Goal: Transaction & Acquisition: Purchase product/service

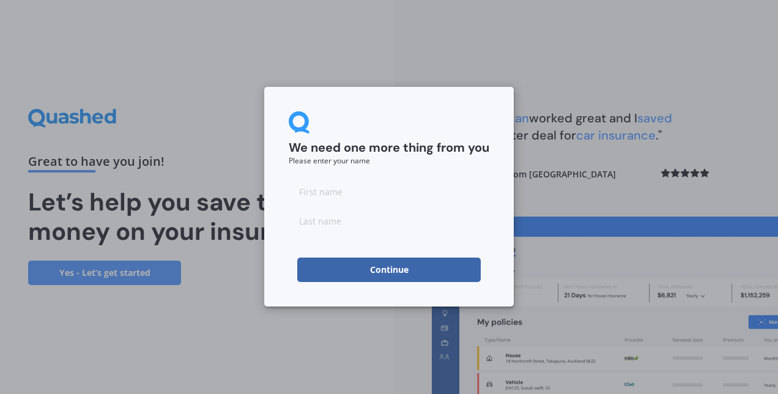
click at [391, 193] on input at bounding box center [389, 191] width 201 height 24
type input "[PERSON_NAME]"
type input "Dob"
click at [381, 267] on button "Continue" at bounding box center [389, 270] width 184 height 24
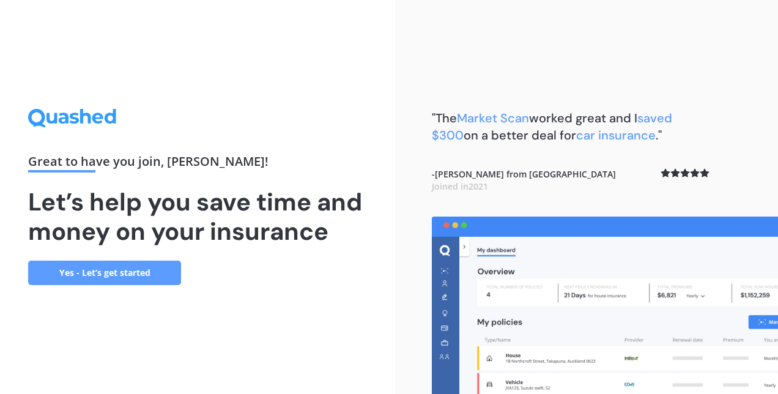
click at [163, 278] on link "Yes - Let’s get started" at bounding box center [104, 273] width 153 height 24
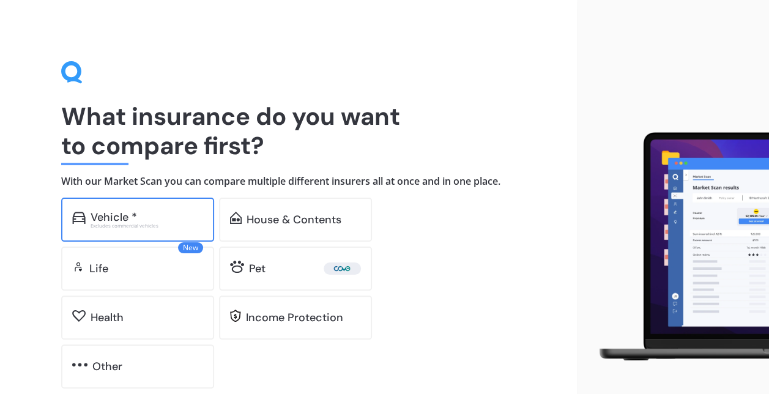
click at [135, 224] on div "Excludes commercial vehicles" at bounding box center [147, 225] width 113 height 5
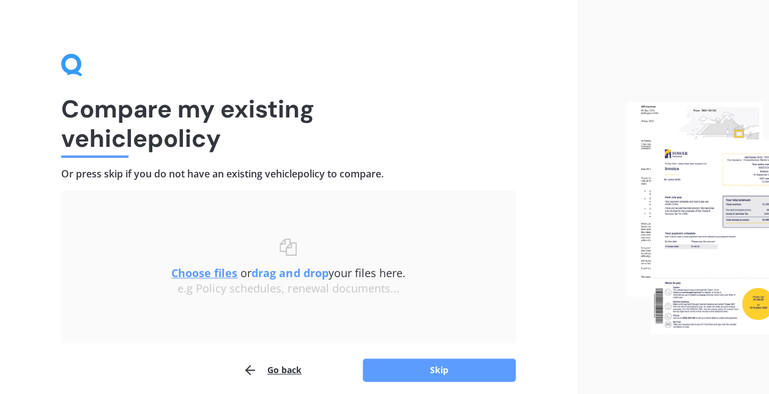
scroll to position [6, 0]
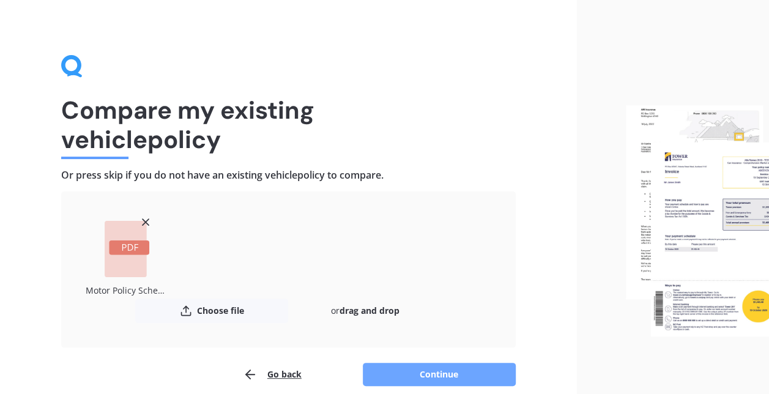
click at [403, 368] on button "Continue" at bounding box center [439, 374] width 153 height 23
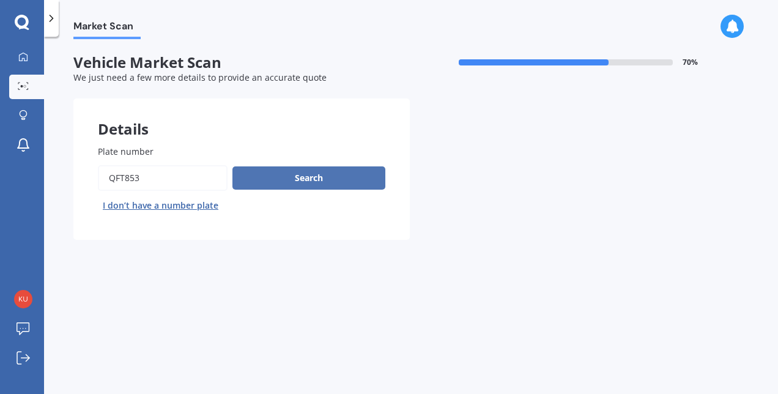
click at [307, 177] on button "Search" at bounding box center [308, 177] width 153 height 23
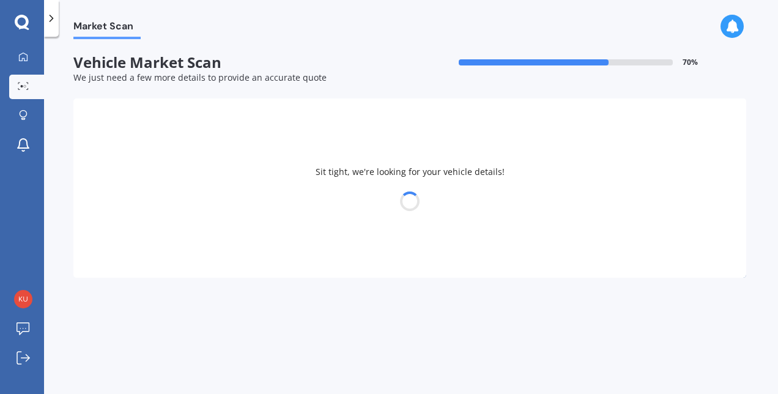
select select "NISSAN"
select select "LEAF"
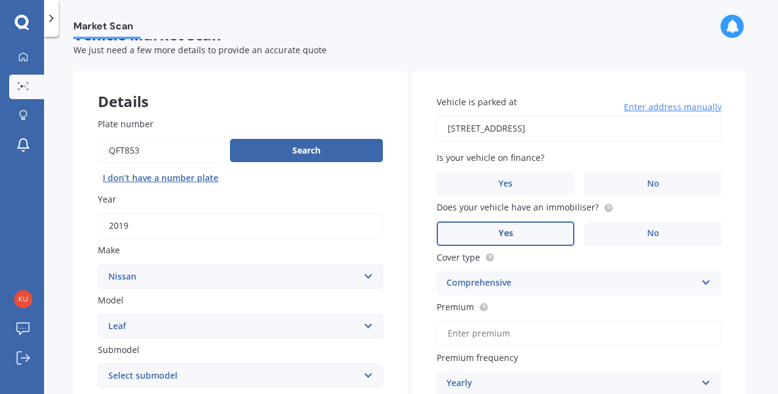
scroll to position [34, 0]
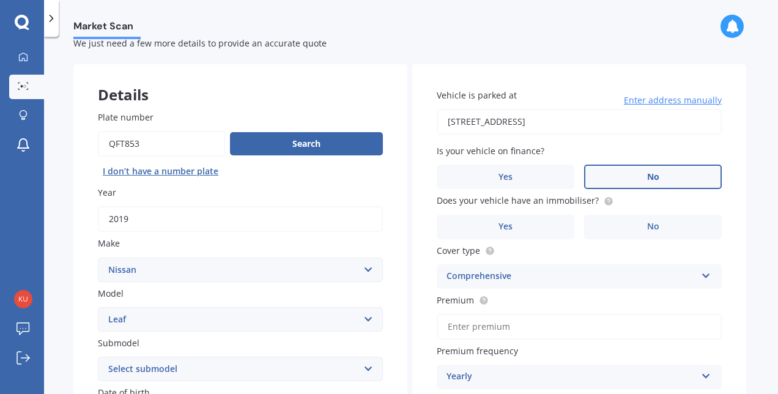
click at [665, 187] on label "No" at bounding box center [653, 177] width 138 height 24
click at [0, 0] on input "No" at bounding box center [0, 0] width 0 height 0
click at [663, 177] on label "No" at bounding box center [653, 177] width 138 height 24
click at [0, 0] on input "No" at bounding box center [0, 0] width 0 height 0
click at [661, 220] on label "No" at bounding box center [653, 227] width 138 height 24
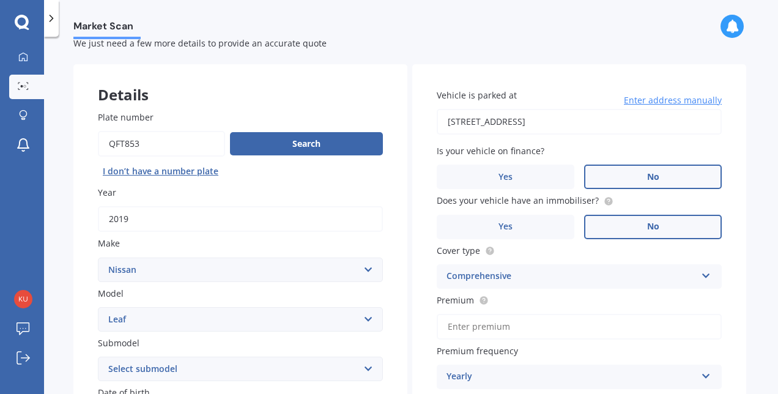
click at [0, 0] on input "No" at bounding box center [0, 0] width 0 height 0
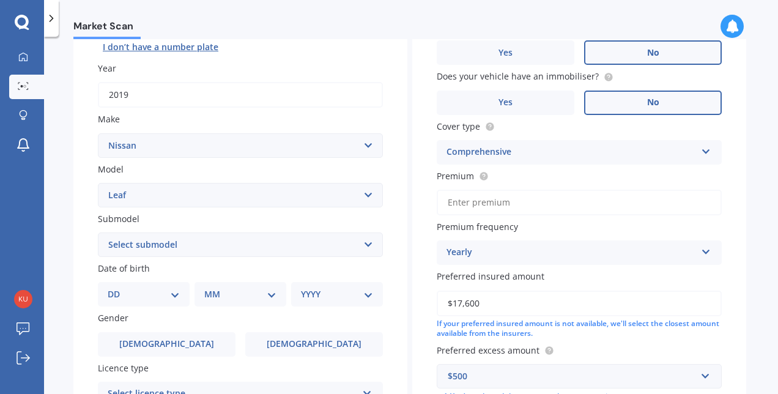
scroll to position [159, 0]
click at [637, 199] on input "Premium" at bounding box center [579, 202] width 285 height 26
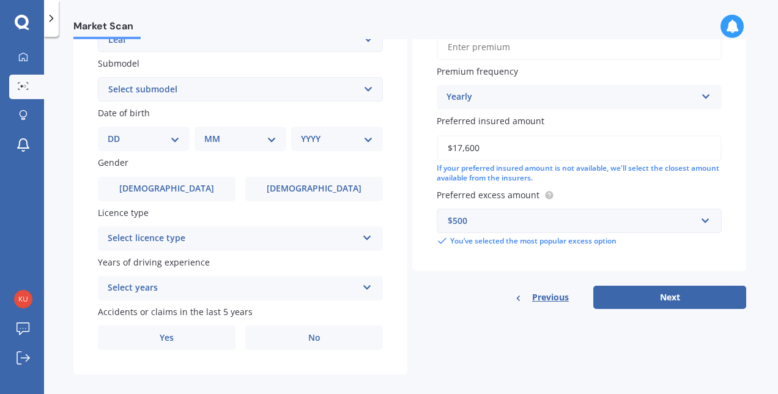
scroll to position [320, 0]
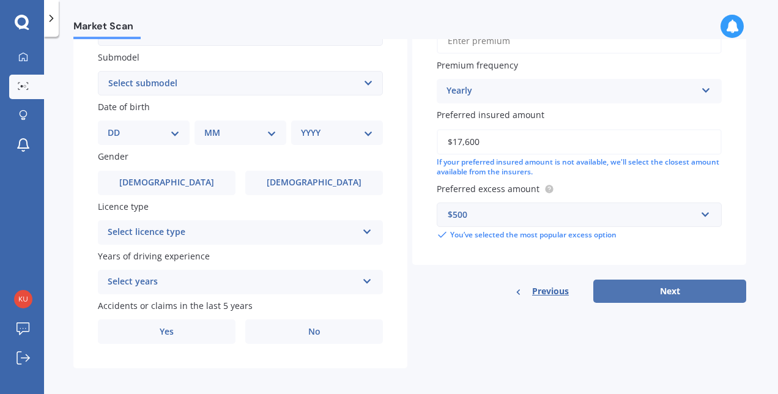
click at [680, 291] on button "Next" at bounding box center [669, 291] width 153 height 23
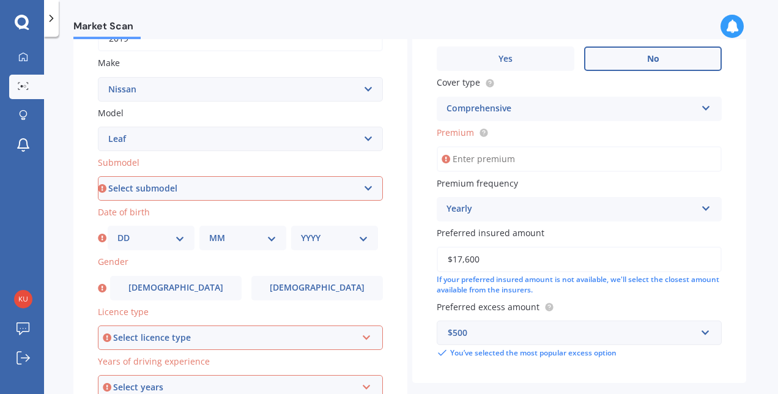
scroll to position [182, 0]
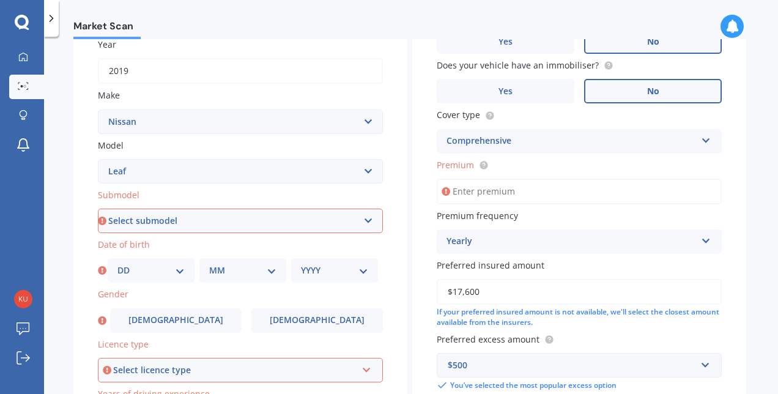
click at [356, 219] on select "Select submodel EV Hybrid" at bounding box center [240, 221] width 285 height 24
select select "EV"
click at [98, 209] on select "Select submodel EV Hybrid" at bounding box center [240, 221] width 285 height 24
click at [176, 274] on select "DD 01 02 03 04 05 06 07 08 09 10 11 12 13 14 15 16 17 18 19 20 21 22 23 24 25 2…" at bounding box center [150, 270] width 67 height 13
select select "24"
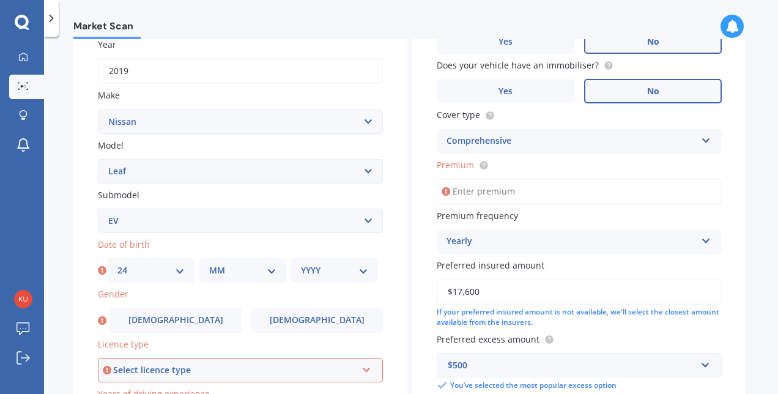
click at [117, 264] on select "DD 01 02 03 04 05 06 07 08 09 10 11 12 13 14 15 16 17 18 19 20 21 22 23 24 25 2…" at bounding box center [150, 270] width 67 height 13
click at [212, 272] on select "MM 01 02 03 04 05 06 07 08 09 10 11 12" at bounding box center [242, 270] width 67 height 13
select select "01"
click at [209, 264] on select "MM 01 02 03 04 05 06 07 08 09 10 11 12" at bounding box center [242, 270] width 67 height 13
click at [328, 275] on select "YYYY 2025 2024 2023 2022 2021 2020 2019 2018 2017 2016 2015 2014 2013 2012 2011…" at bounding box center [334, 270] width 67 height 13
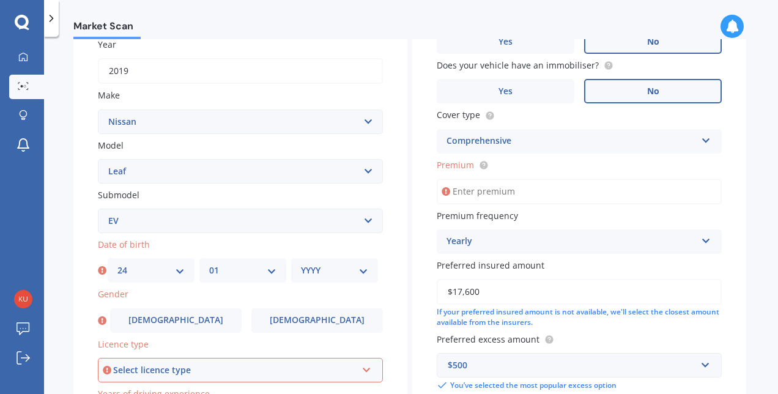
select select "1977"
click at [301, 264] on select "YYYY 2025 2024 2023 2022 2021 2020 2019 2018 2017 2016 2015 2014 2013 2012 2011…" at bounding box center [334, 270] width 67 height 13
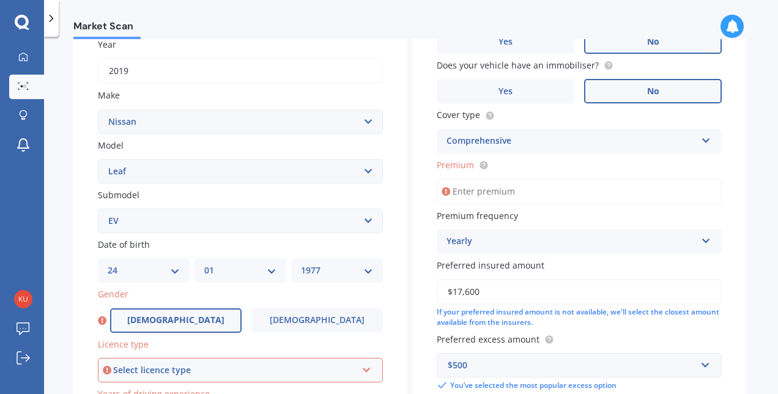
click at [165, 319] on span "[DEMOGRAPHIC_DATA]" at bounding box center [175, 320] width 97 height 10
click at [0, 0] on input "[DEMOGRAPHIC_DATA]" at bounding box center [0, 0] width 0 height 0
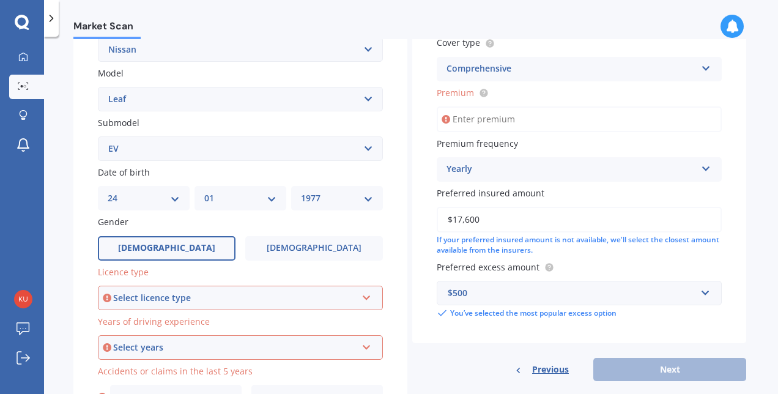
scroll to position [256, 0]
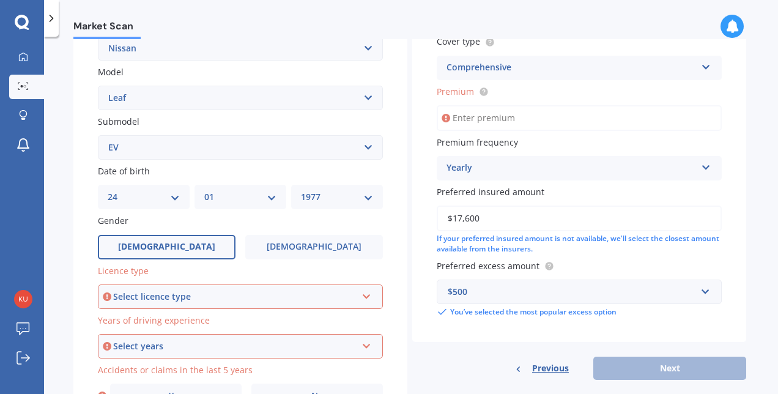
click at [168, 297] on div "Select licence type" at bounding box center [234, 296] width 243 height 13
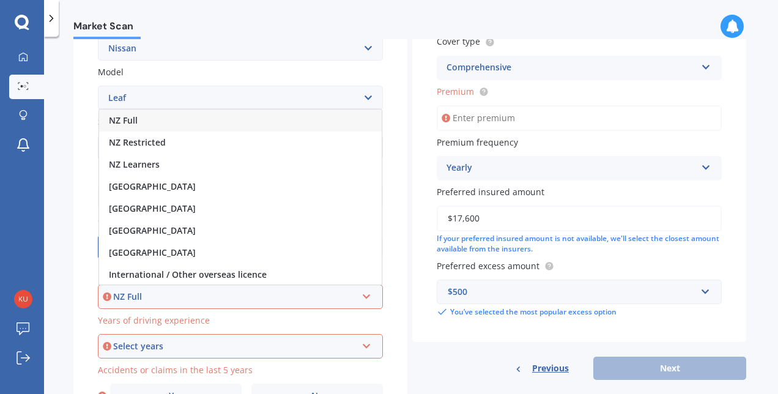
click at [166, 117] on div "NZ Full" at bounding box center [240, 121] width 283 height 22
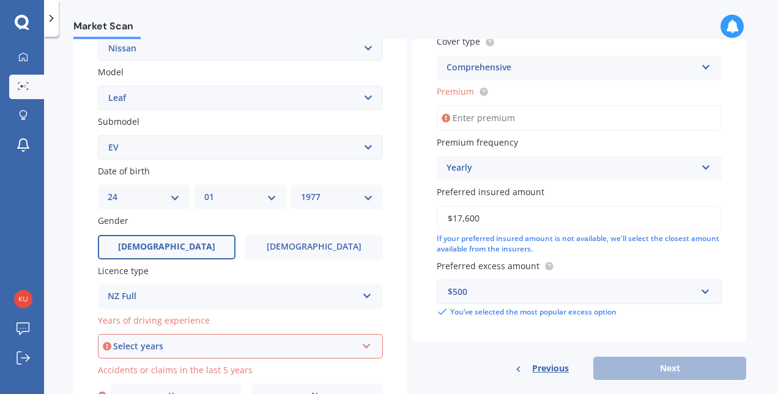
click at [236, 350] on div "Select years" at bounding box center [234, 346] width 243 height 13
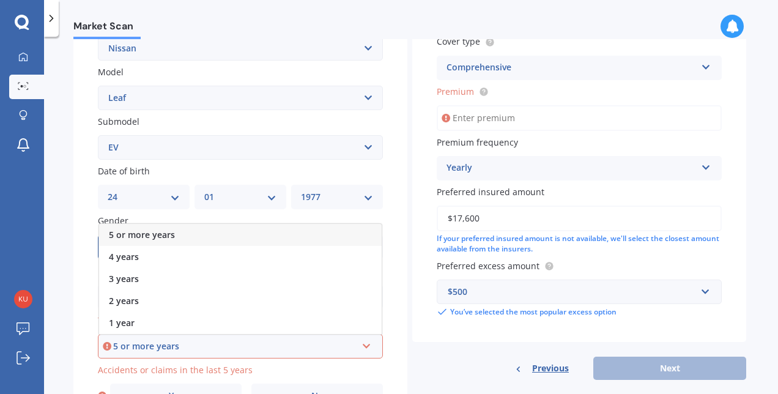
click at [219, 229] on div "5 or more years" at bounding box center [240, 235] width 283 height 22
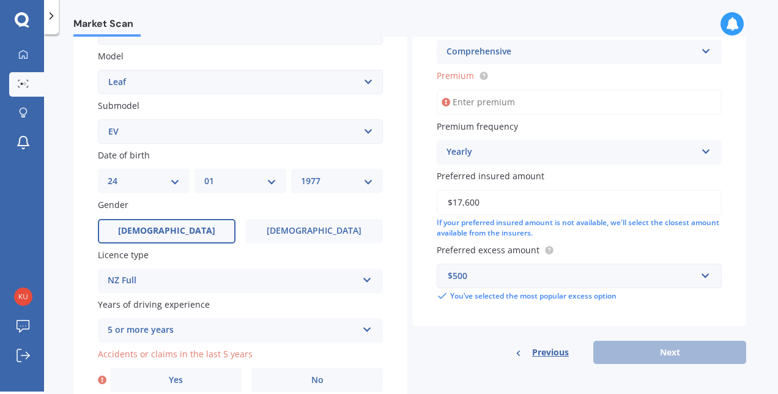
scroll to position [328, 0]
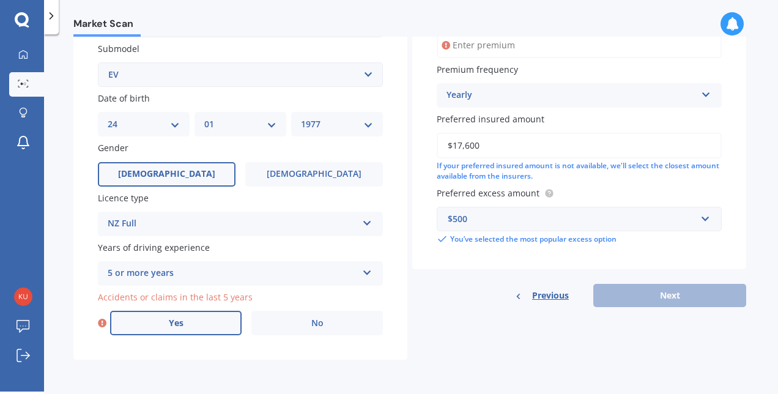
click at [207, 314] on label "Yes" at bounding box center [176, 323] width 132 height 24
click at [0, 0] on input "Yes" at bounding box center [0, 0] width 0 height 0
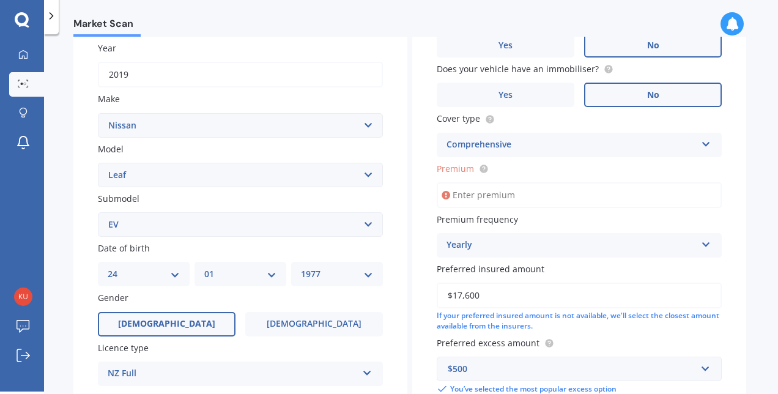
scroll to position [83, 0]
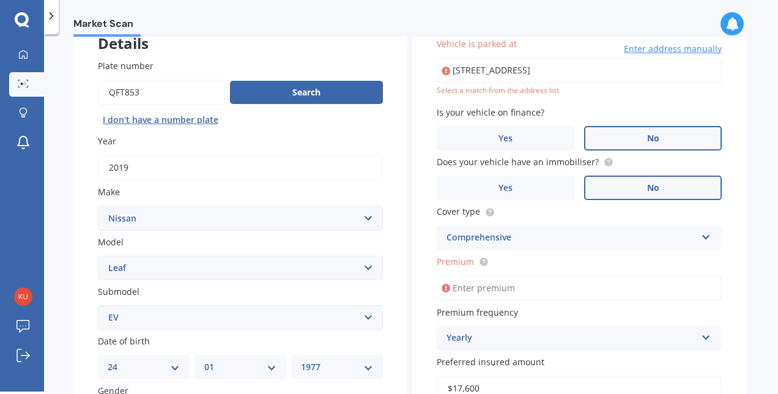
type input "[STREET_ADDRESS]"
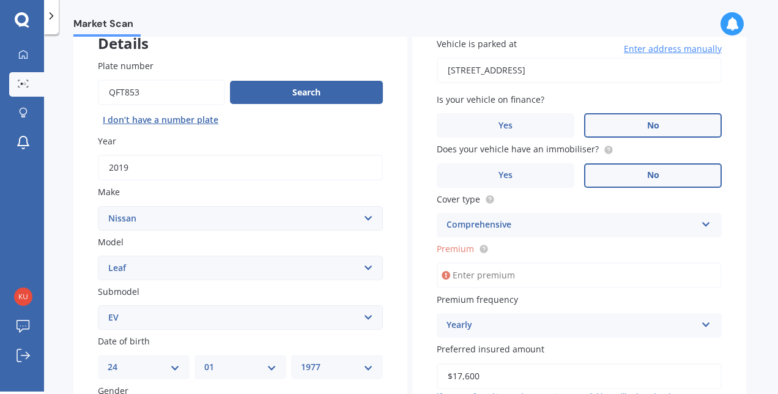
click at [481, 278] on input "Premium" at bounding box center [579, 275] width 285 height 26
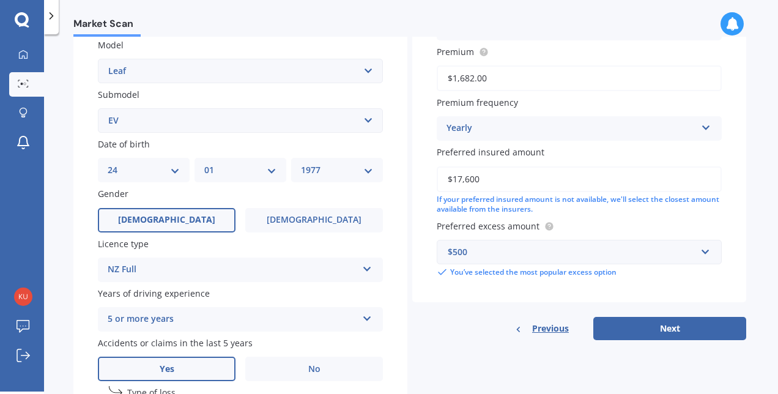
scroll to position [334, 0]
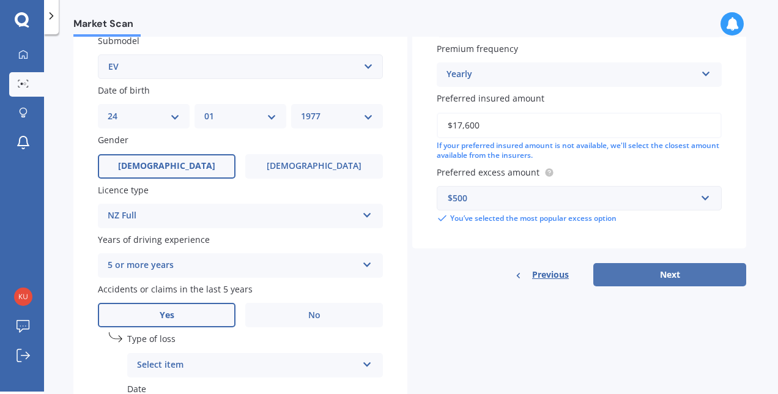
type input "$1,682.00"
click at [642, 280] on button "Next" at bounding box center [669, 274] width 153 height 23
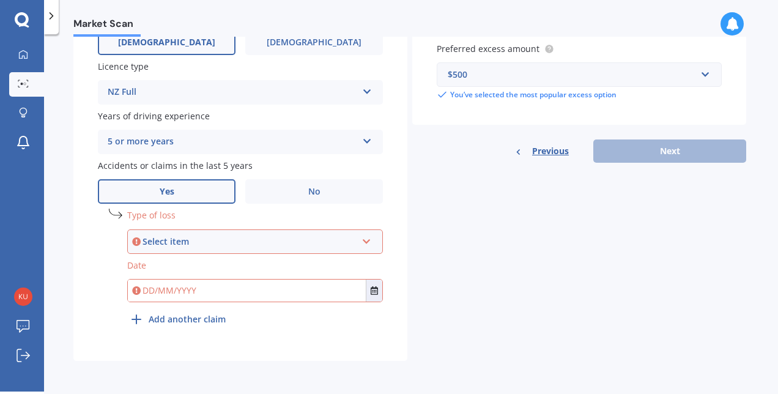
scroll to position [458, 0]
click at [246, 251] on div "Select item At fault accident Not at fault accident" at bounding box center [255, 241] width 256 height 24
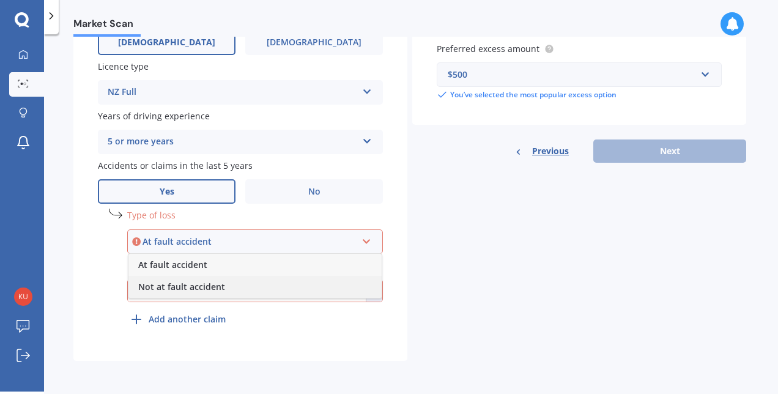
click at [222, 286] on span "Not at fault accident" at bounding box center [181, 287] width 87 height 12
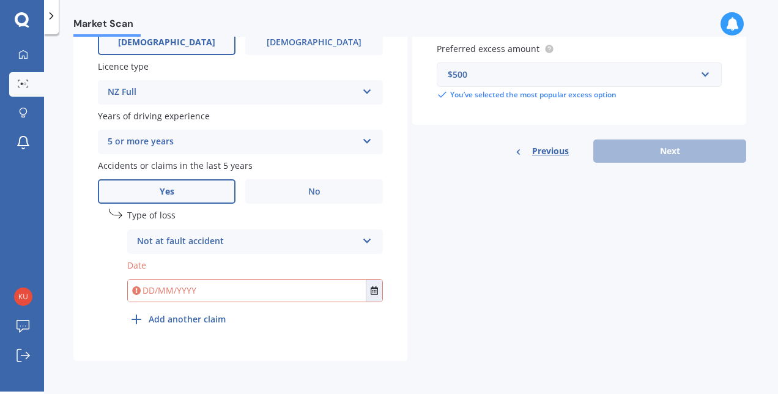
click at [236, 292] on input "text" at bounding box center [247, 291] width 238 height 22
click at [374, 295] on icon "Select date" at bounding box center [374, 290] width 7 height 9
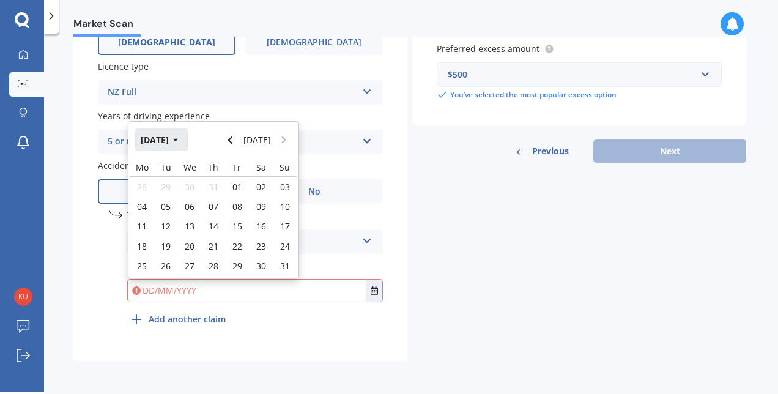
click at [188, 139] on button "[DATE]" at bounding box center [161, 139] width 53 height 22
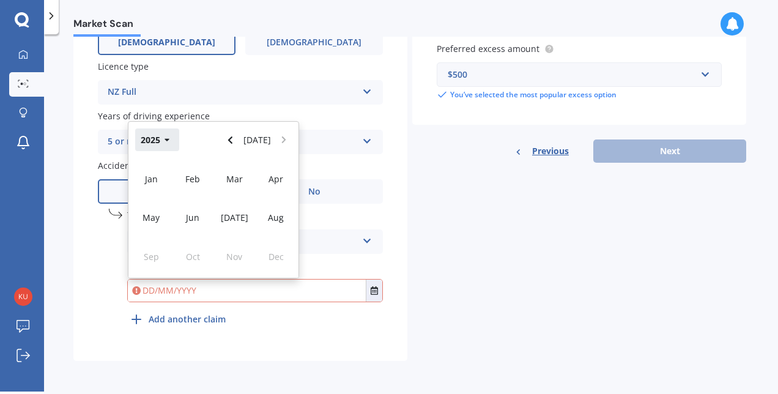
click at [169, 139] on button "2025" at bounding box center [157, 139] width 44 height 22
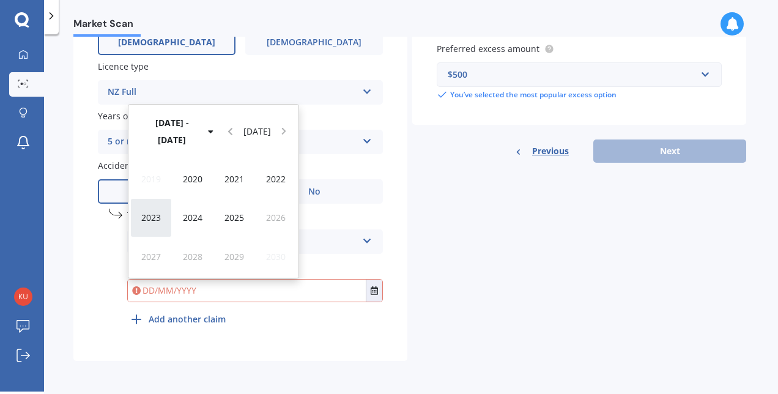
click at [138, 219] on div "2023" at bounding box center [151, 217] width 42 height 39
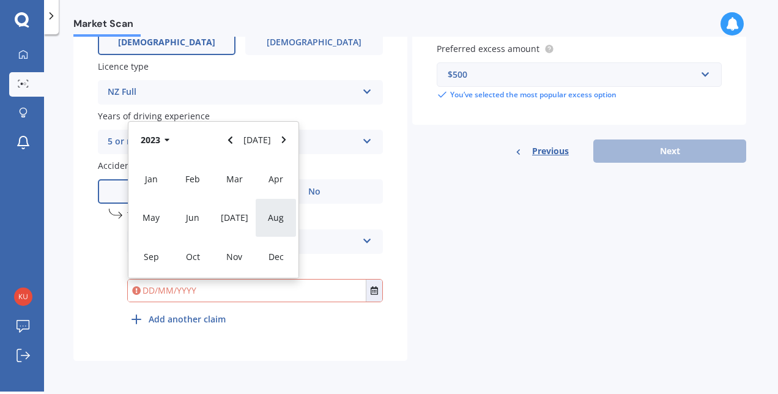
click at [266, 213] on div "Aug" at bounding box center [276, 217] width 42 height 39
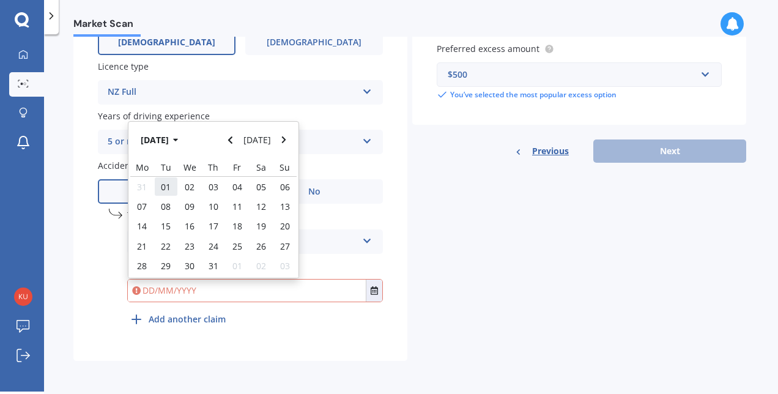
click at [161, 186] on span "01" at bounding box center [166, 187] width 10 height 12
type input "[DATE]"
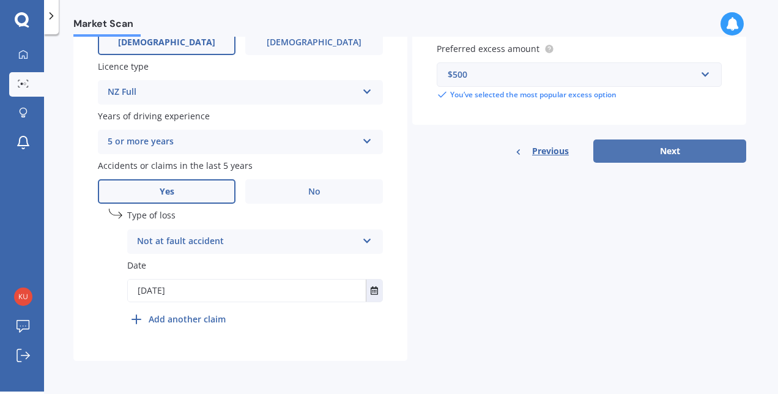
click at [674, 152] on button "Next" at bounding box center [669, 150] width 153 height 23
select select "24"
select select "01"
select select "1977"
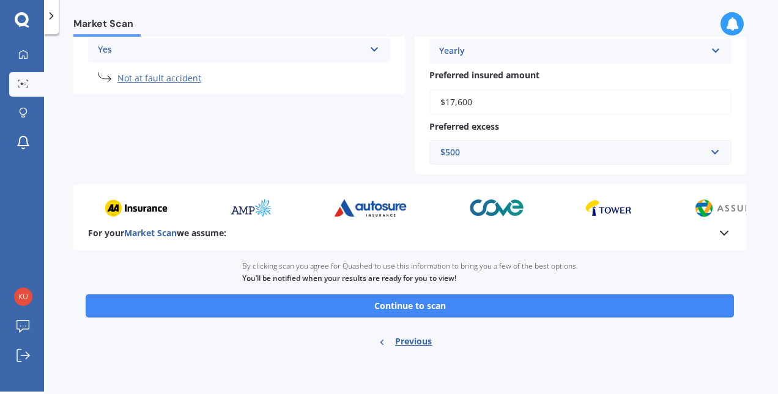
scroll to position [338, 0]
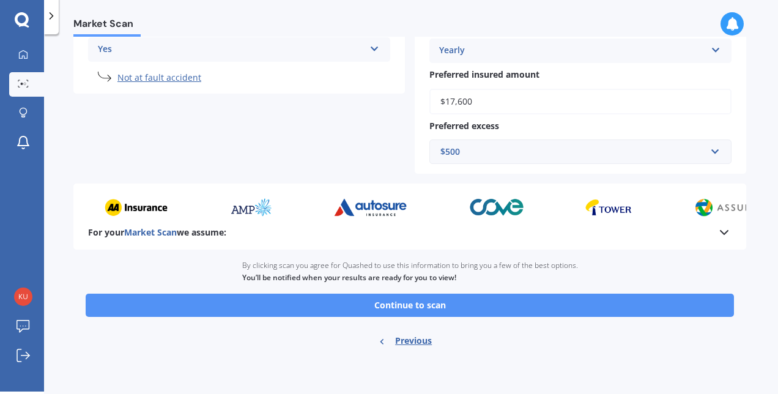
click at [576, 311] on button "Continue to scan" at bounding box center [410, 305] width 648 height 23
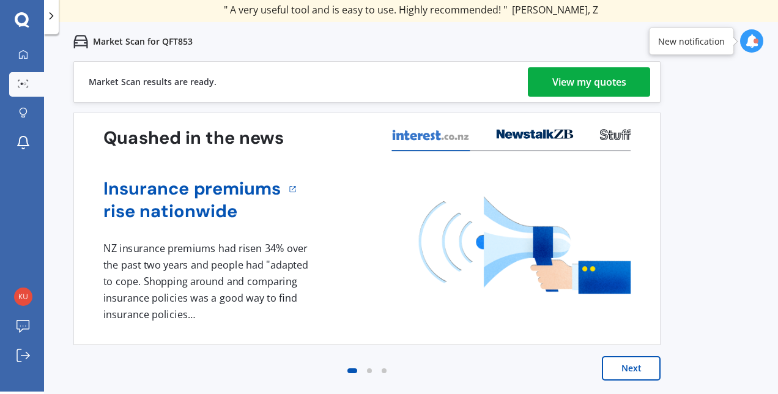
click at [630, 77] on link "View my quotes" at bounding box center [589, 81] width 122 height 29
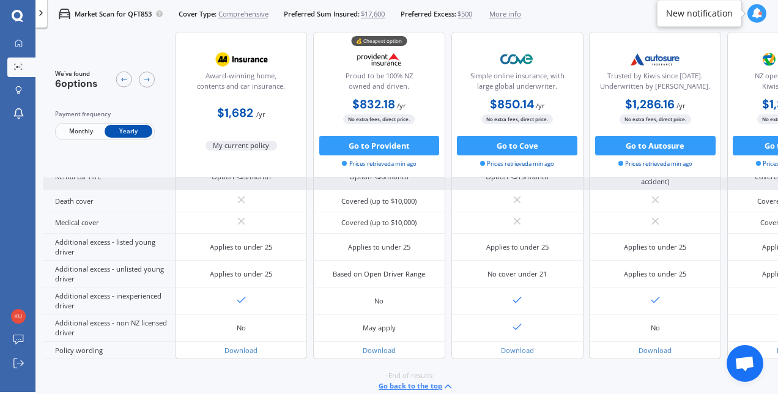
scroll to position [557, 0]
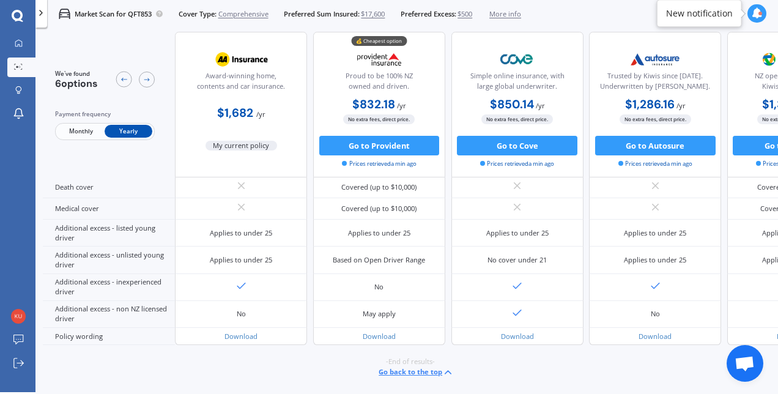
click at [76, 130] on span "Monthly" at bounding box center [81, 131] width 48 height 13
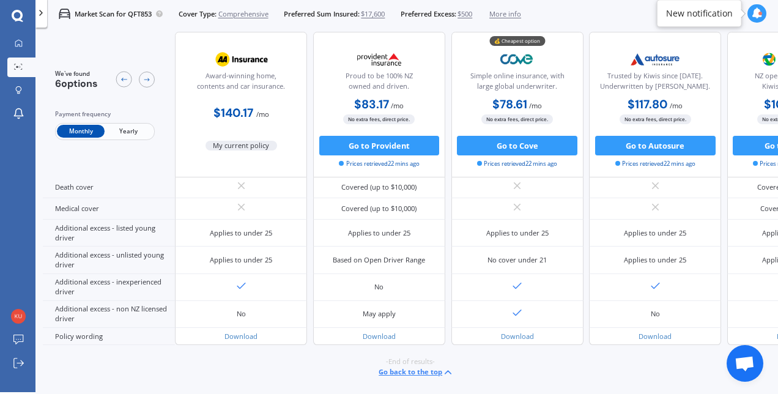
click at [141, 131] on span "Yearly" at bounding box center [129, 131] width 48 height 13
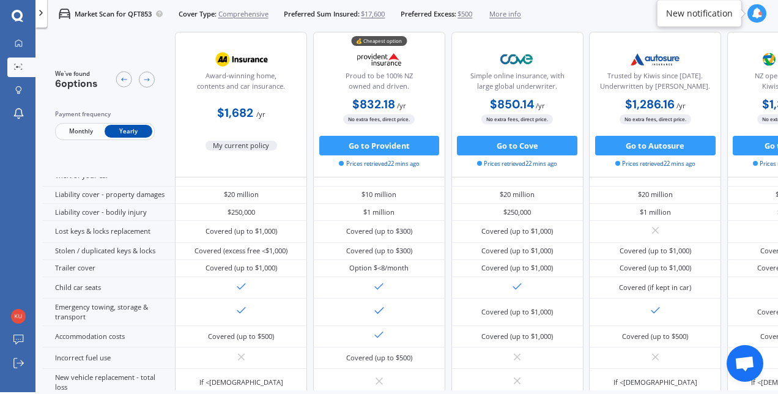
scroll to position [0, 0]
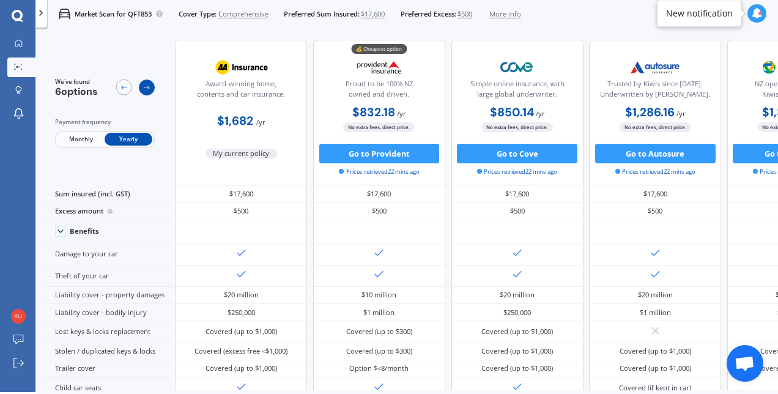
click at [149, 88] on icon at bounding box center [147, 88] width 6 height 4
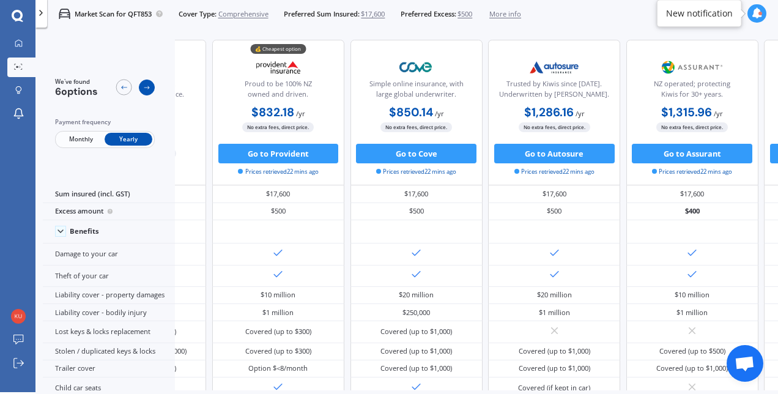
scroll to position [0, 165]
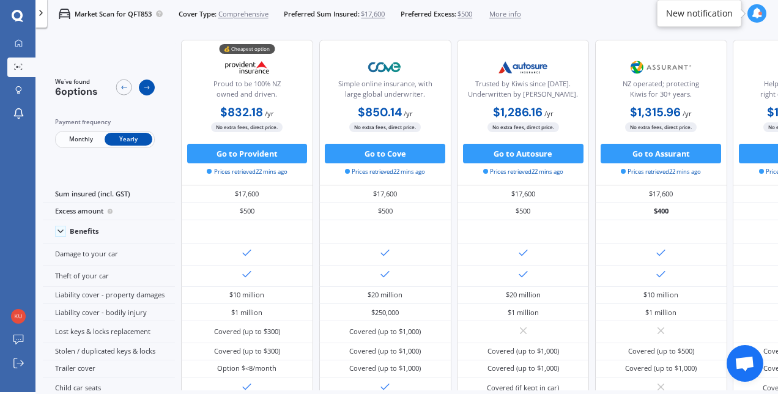
click at [149, 88] on icon at bounding box center [147, 88] width 6 height 4
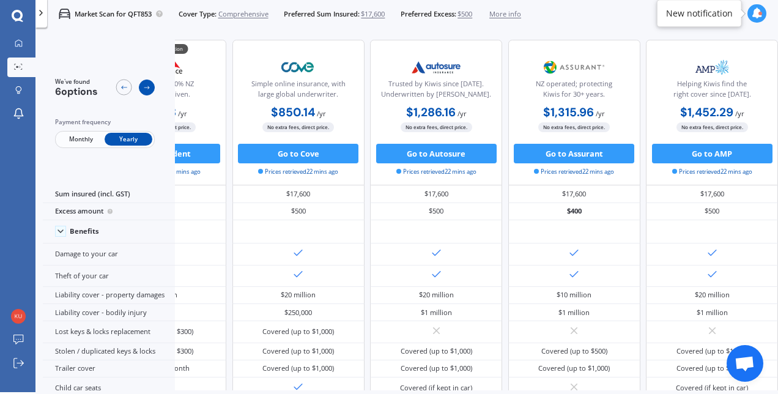
scroll to position [0, 280]
click at [149, 88] on icon at bounding box center [147, 88] width 6 height 4
click at [149, 88] on icon at bounding box center [147, 88] width 8 height 8
drag, startPoint x: 149, startPoint y: 88, endPoint x: 130, endPoint y: 87, distance: 19.0
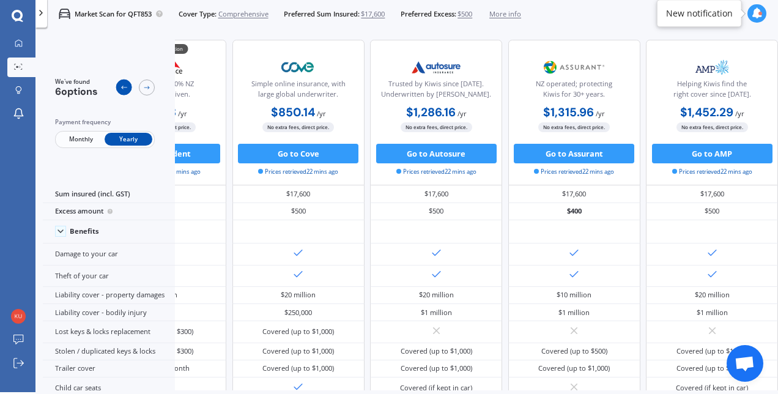
click at [130, 87] on div at bounding box center [124, 88] width 16 height 16
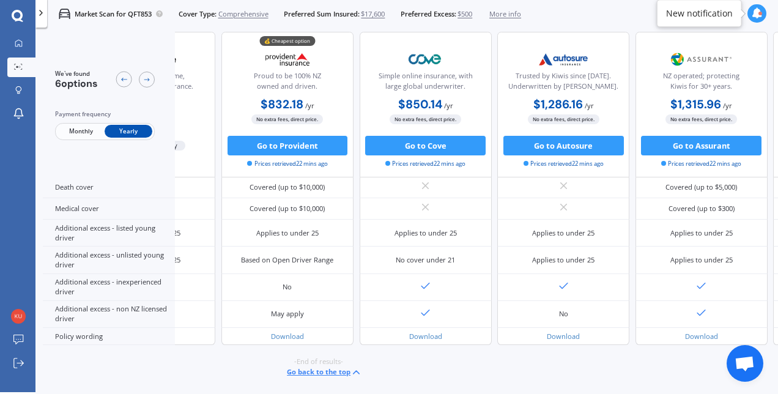
scroll to position [0, 115]
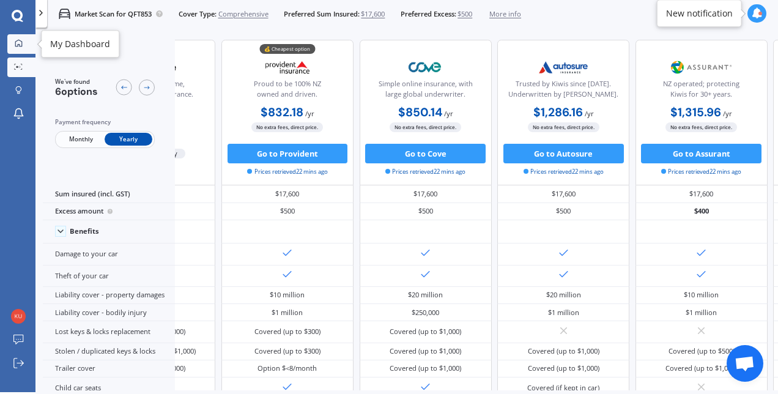
click at [11, 50] on link "My Dashboard" at bounding box center [21, 44] width 28 height 20
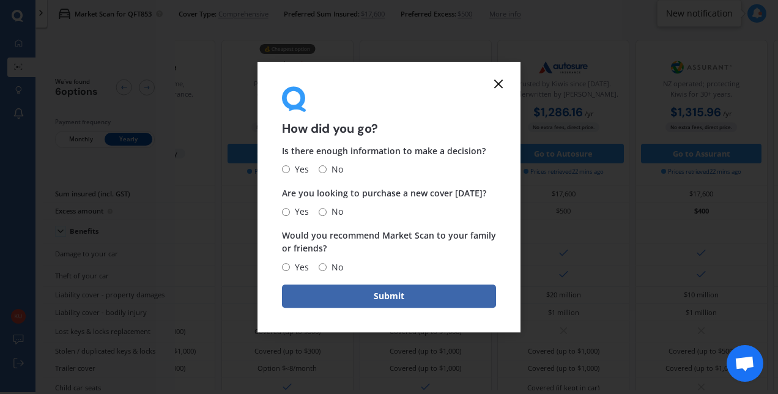
click at [288, 166] on input "Yes" at bounding box center [286, 170] width 8 height 8
radio input "true"
click at [327, 213] on span "No" at bounding box center [335, 211] width 17 height 15
click at [326, 213] on input "No" at bounding box center [323, 212] width 8 height 8
radio input "true"
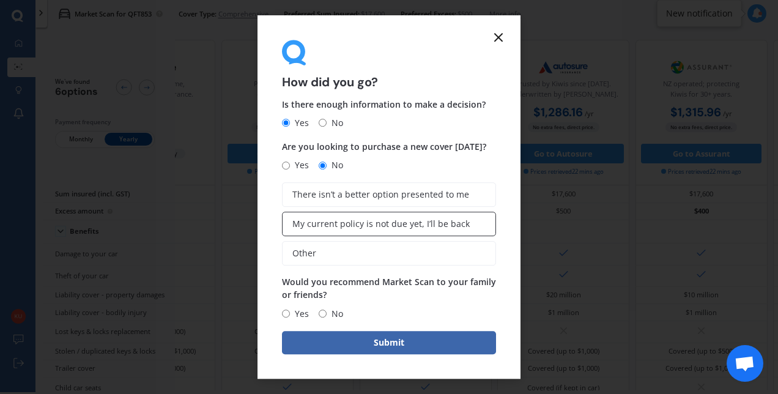
click at [333, 229] on span "My current policy is not due yet, I’ll be back" at bounding box center [380, 224] width 177 height 10
click at [0, 0] on input "My current policy is not due yet, I’ll be back" at bounding box center [0, 0] width 0 height 0
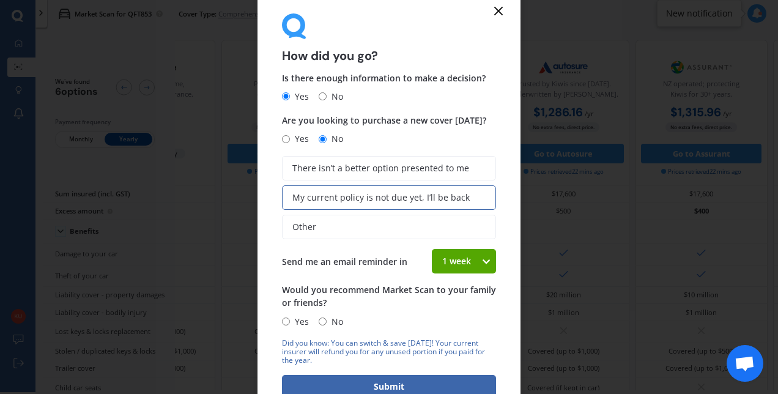
click at [499, 9] on icon at bounding box center [498, 11] width 15 height 15
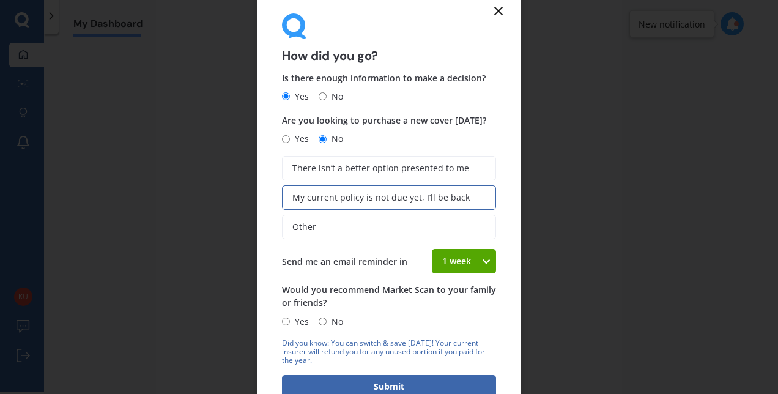
scroll to position [2, 0]
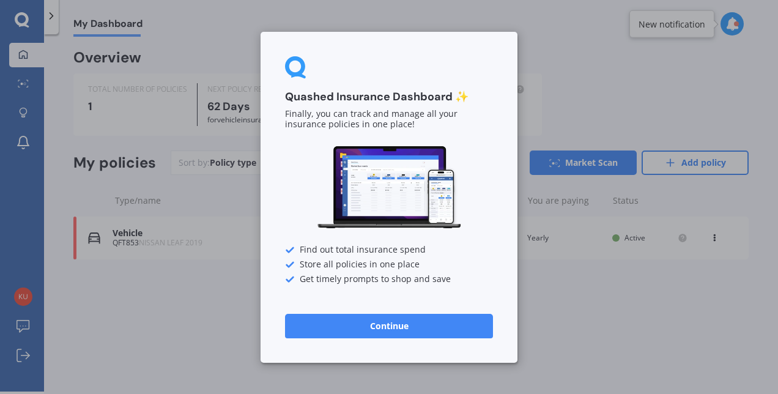
click at [407, 328] on button "Continue" at bounding box center [389, 325] width 208 height 24
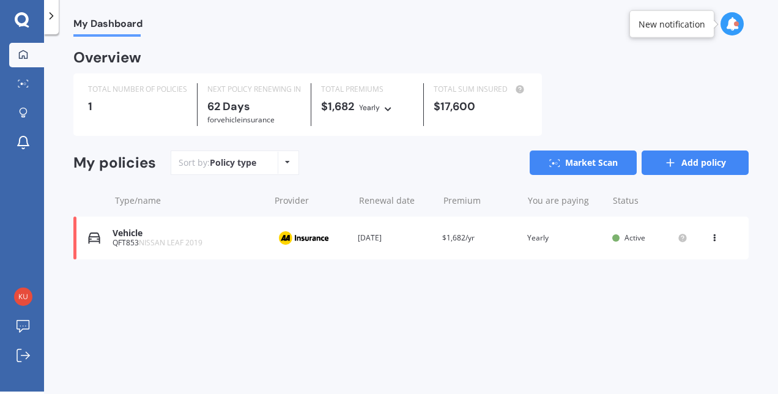
click at [701, 165] on link "Add policy" at bounding box center [695, 162] width 107 height 24
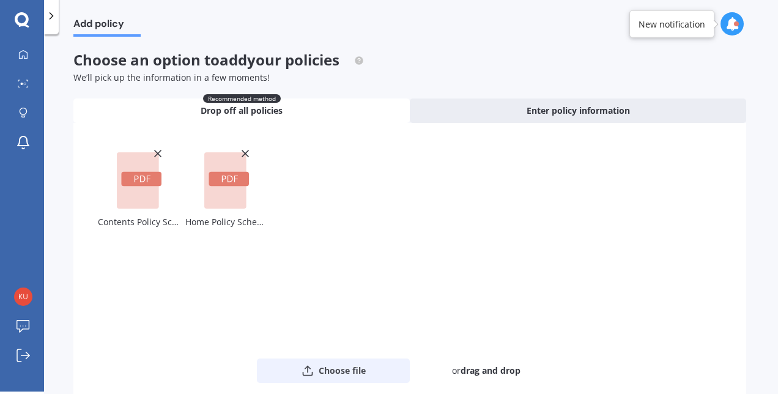
scroll to position [76, 0]
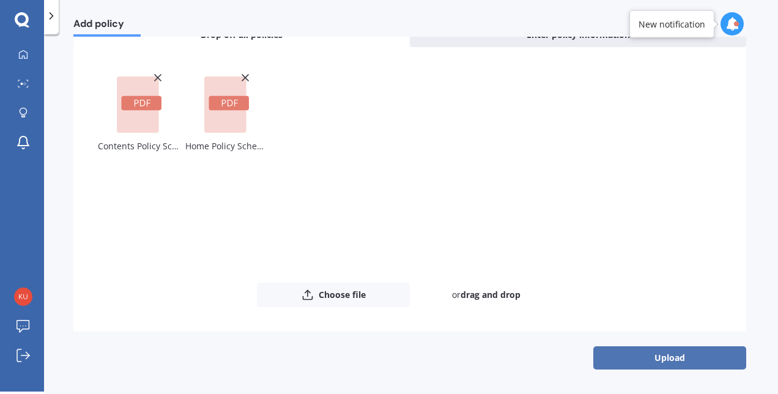
click at [626, 346] on button "Upload" at bounding box center [669, 357] width 153 height 23
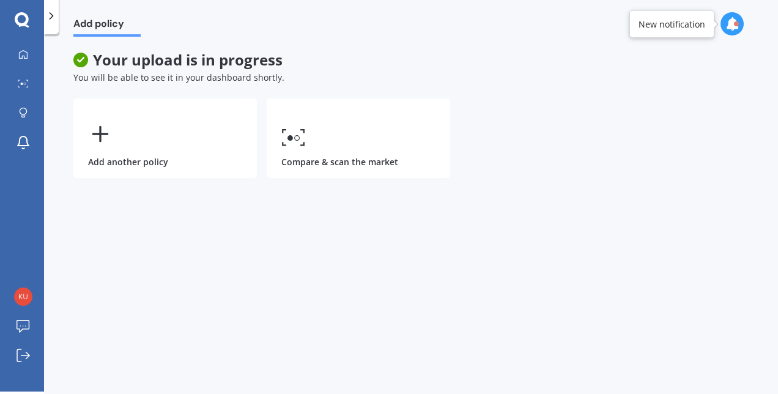
scroll to position [0, 0]
click at [14, 50] on div at bounding box center [23, 55] width 18 height 11
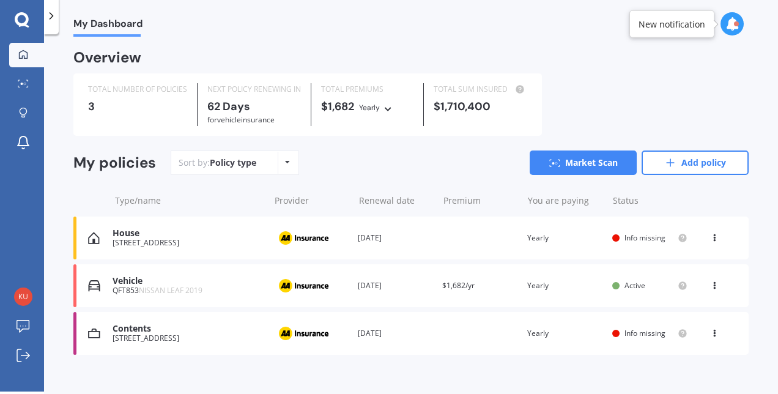
click at [625, 333] on span "Info missing" at bounding box center [645, 333] width 41 height 10
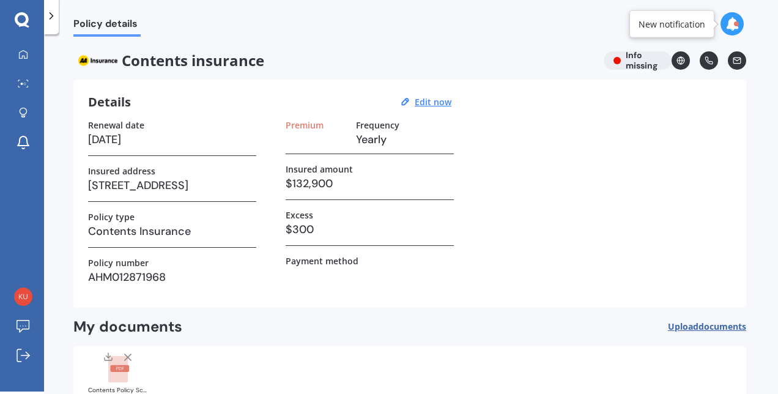
click at [221, 277] on h3 "AHM012871968" at bounding box center [172, 277] width 168 height 18
click at [294, 126] on label "Premium" at bounding box center [305, 125] width 38 height 10
click at [294, 141] on h3 at bounding box center [316, 139] width 61 height 18
drag, startPoint x: 297, startPoint y: 137, endPoint x: 299, endPoint y: 116, distance: 20.9
click at [299, 116] on div "Details Edit now Renewal date [DATE] Insured address [STREET_ADDRESS] Policy ty…" at bounding box center [409, 194] width 673 height 228
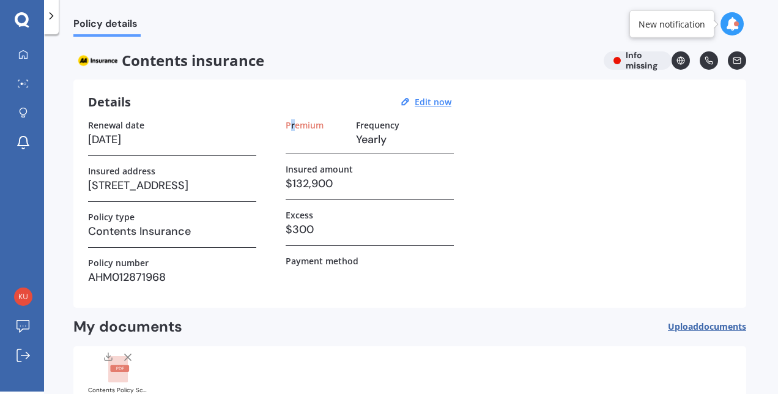
drag, startPoint x: 299, startPoint y: 116, endPoint x: 292, endPoint y: 128, distance: 14.0
click at [292, 128] on label "Premium" at bounding box center [305, 125] width 38 height 10
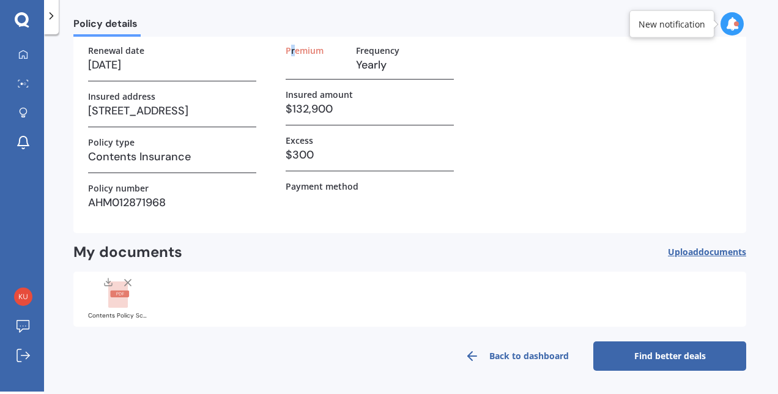
click at [640, 359] on link "Find better deals" at bounding box center [669, 355] width 153 height 29
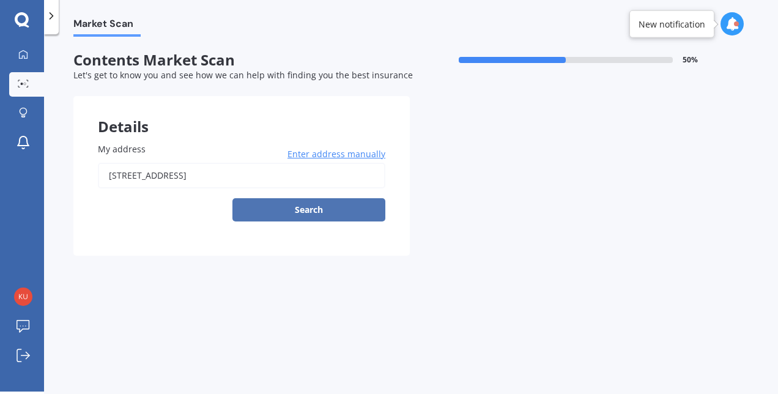
click at [329, 215] on button "Search" at bounding box center [308, 209] width 153 height 23
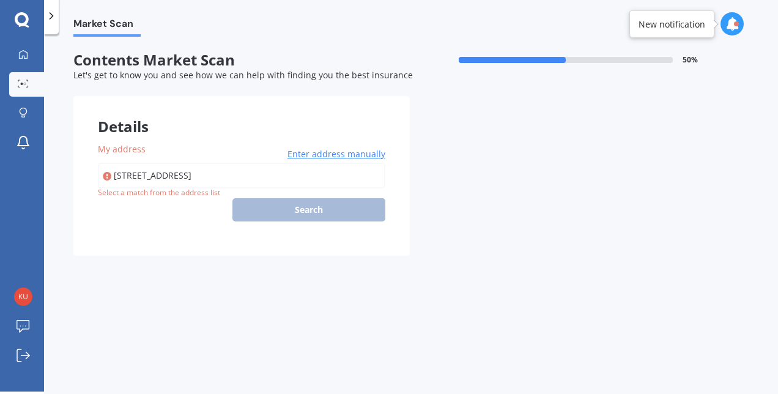
type input "[STREET_ADDRESS]"
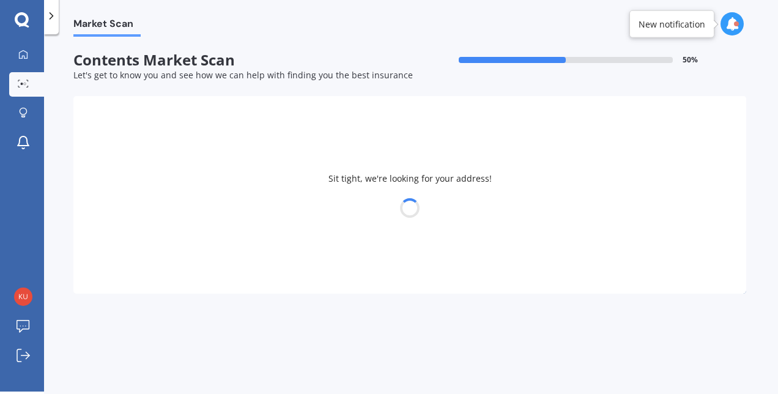
select select "24"
select select "01"
select select "1977"
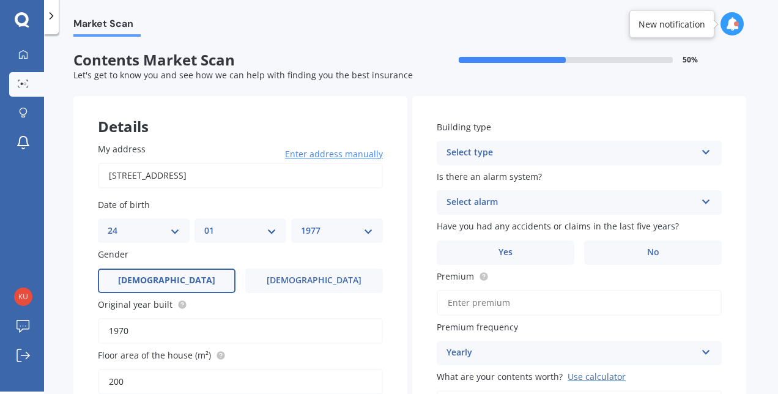
click at [590, 154] on div "Select type" at bounding box center [572, 153] width 250 height 15
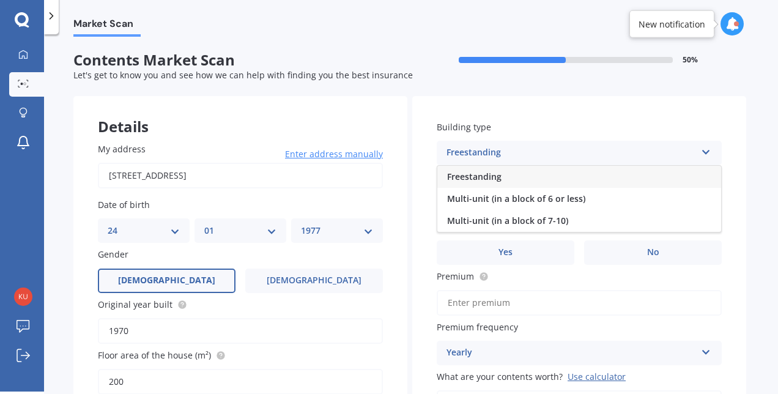
click at [563, 171] on div "Freestanding" at bounding box center [579, 177] width 284 height 22
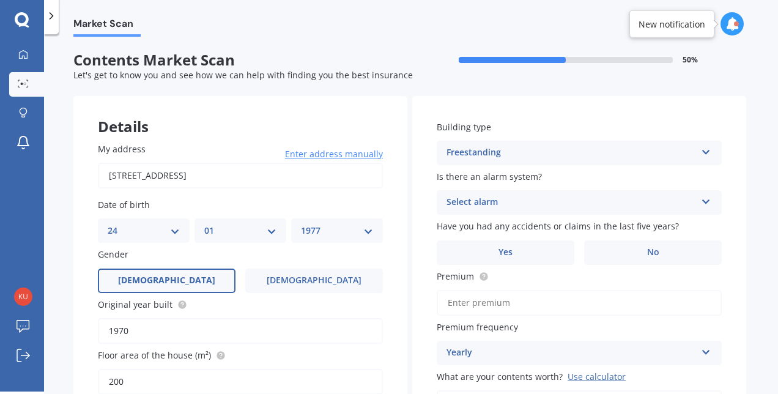
click at [536, 205] on div "Select alarm" at bounding box center [572, 202] width 250 height 15
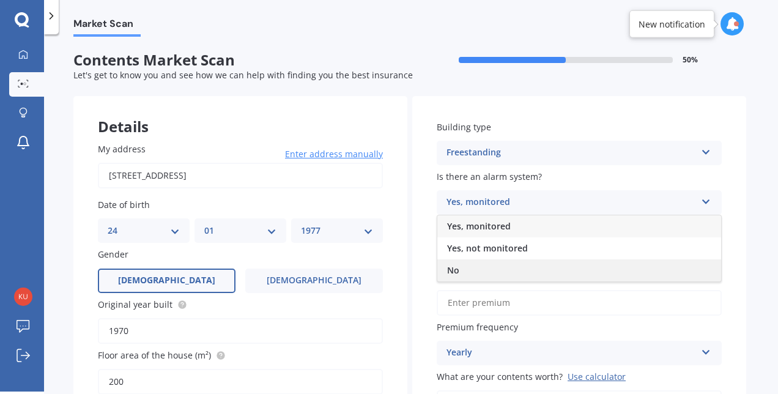
click at [496, 270] on div "No" at bounding box center [579, 270] width 284 height 22
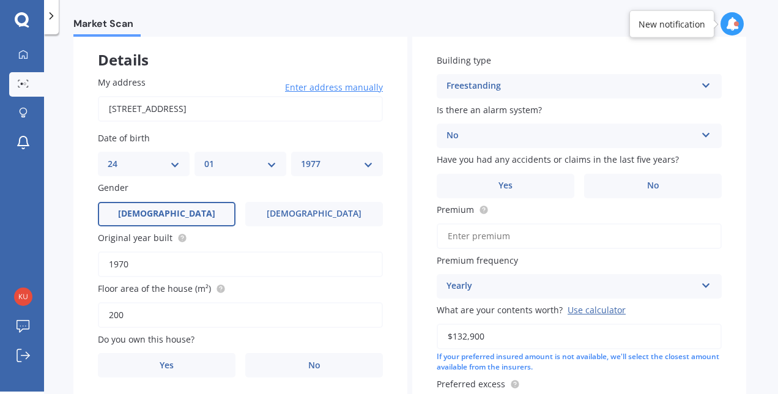
scroll to position [67, 0]
click at [521, 188] on label "Yes" at bounding box center [506, 185] width 138 height 24
click at [0, 0] on input "Yes" at bounding box center [0, 0] width 0 height 0
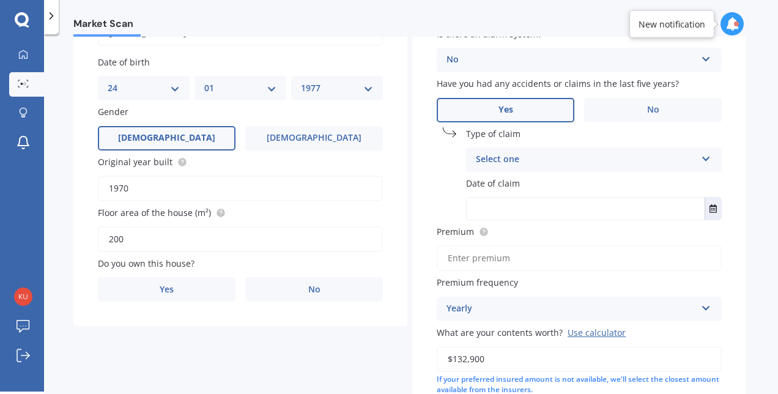
scroll to position [143, 0]
click at [499, 157] on div "Select one" at bounding box center [586, 159] width 220 height 15
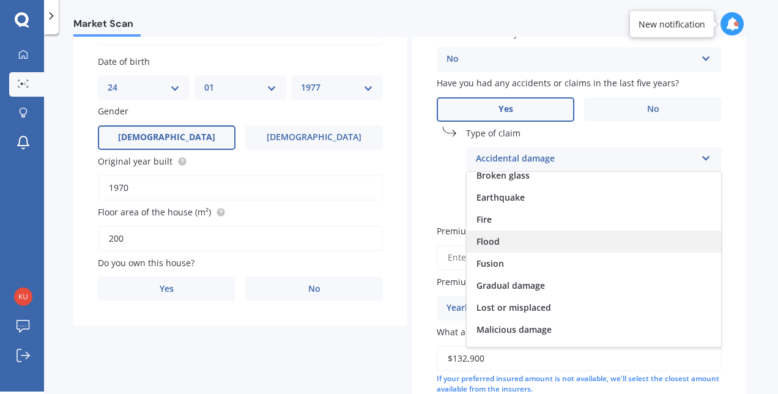
scroll to position [0, 0]
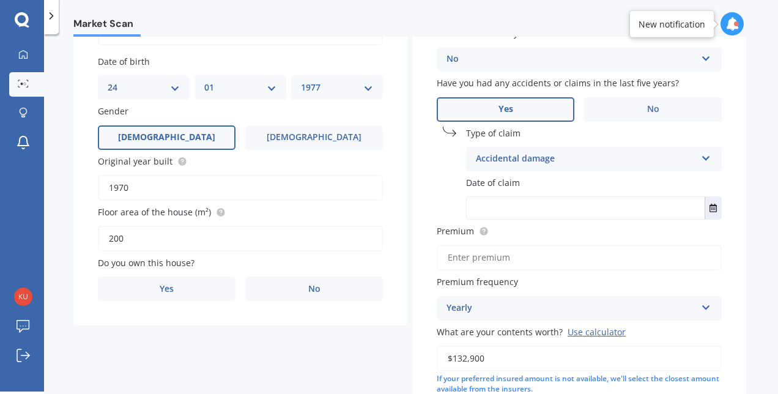
click at [370, 223] on div "Floor area of the house (m²) 200" at bounding box center [240, 229] width 285 height 46
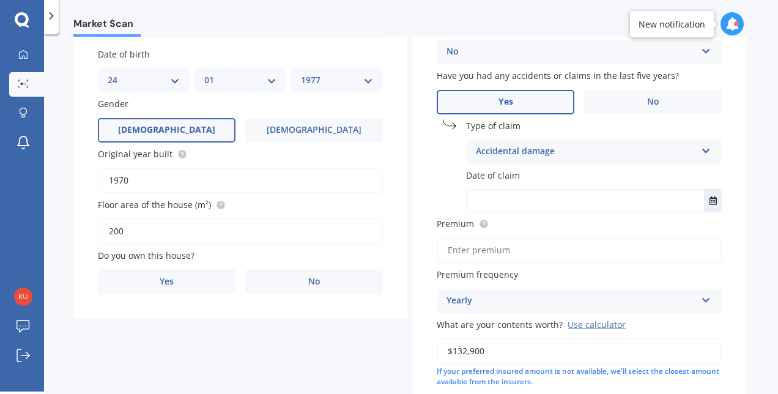
scroll to position [150, 0]
click at [713, 204] on icon "Select date" at bounding box center [713, 201] width 7 height 9
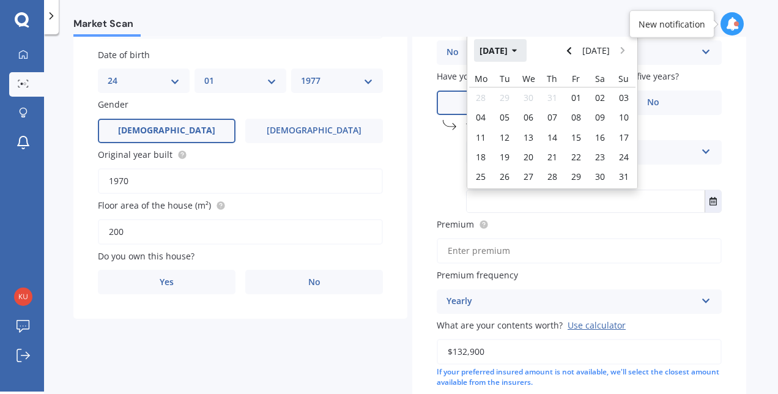
click at [527, 48] on button "[DATE]" at bounding box center [500, 50] width 53 height 22
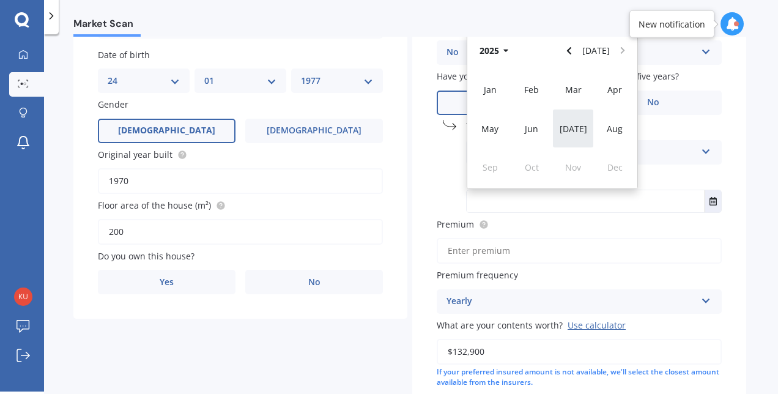
click at [576, 127] on span "[DATE]" at bounding box center [574, 129] width 28 height 12
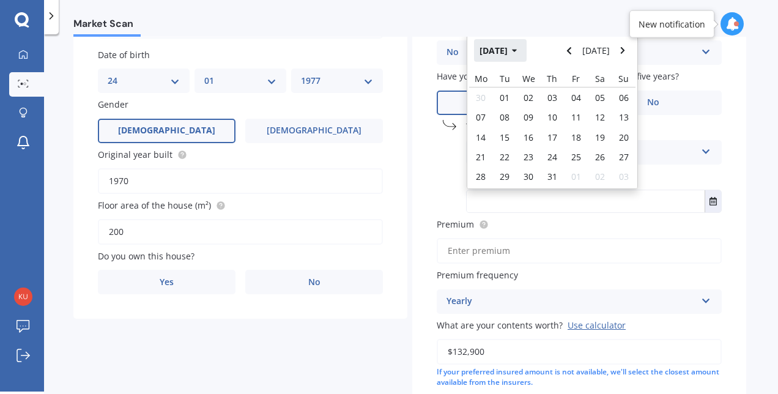
click at [518, 50] on icon "button" at bounding box center [515, 50] width 6 height 9
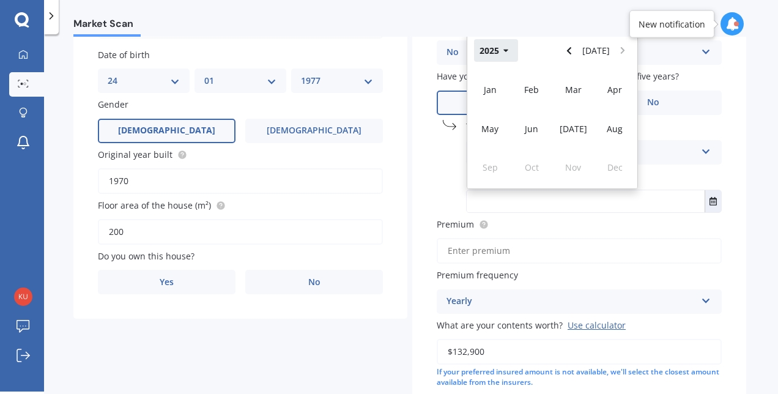
click at [488, 50] on button "2025" at bounding box center [496, 50] width 44 height 22
click at [535, 133] on span "2024" at bounding box center [532, 129] width 20 height 12
click at [567, 127] on span "[DATE]" at bounding box center [574, 129] width 28 height 12
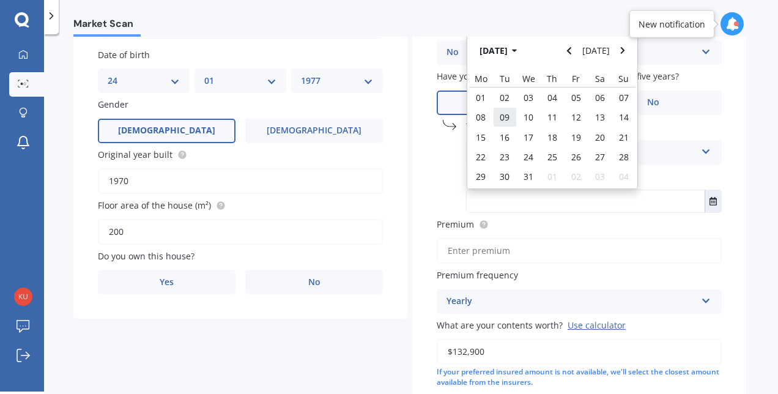
click at [502, 117] on span "09" at bounding box center [505, 117] width 10 height 12
type input "[DATE]"
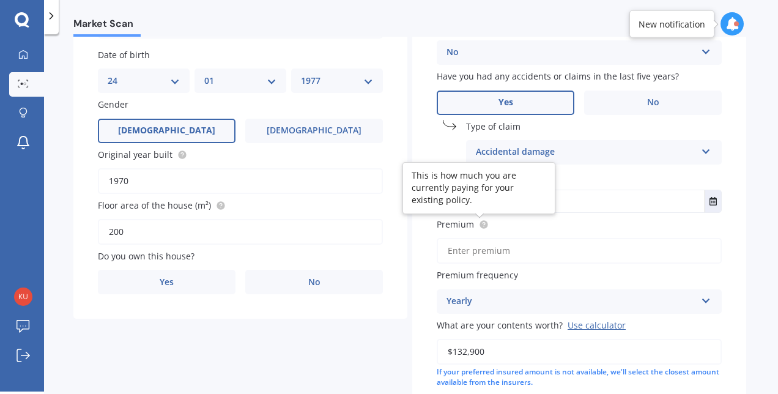
click at [481, 225] on circle at bounding box center [484, 225] width 8 height 8
click at [480, 220] on icon at bounding box center [484, 225] width 10 height 10
click at [478, 253] on input "Premium" at bounding box center [579, 251] width 285 height 26
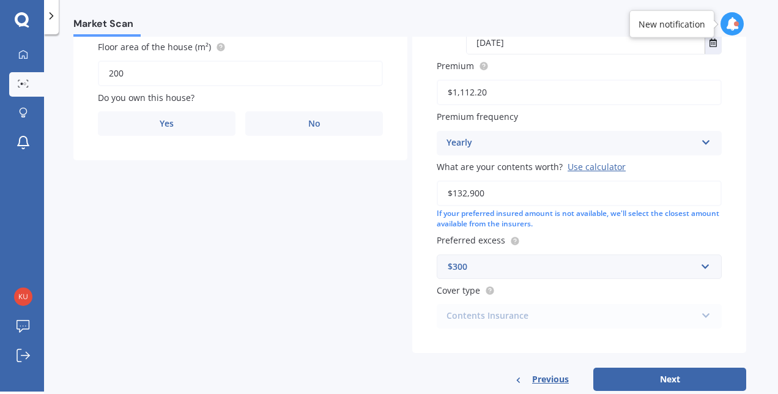
scroll to position [309, 0]
type input "$1,112.20"
click at [524, 270] on div "$300" at bounding box center [572, 265] width 248 height 13
click at [637, 374] on button "Next" at bounding box center [669, 378] width 153 height 23
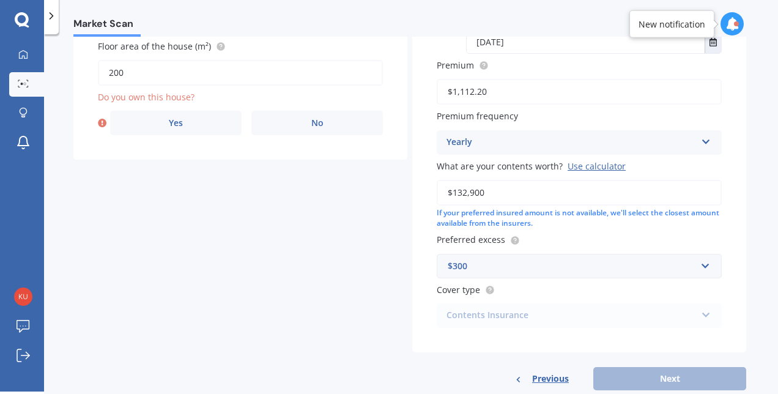
click at [619, 312] on div "Contents Insurance Contents Insurance Limited Contents" at bounding box center [579, 315] width 285 height 24
click at [686, 311] on div "Contents Insurance Contents Insurance Limited Contents" at bounding box center [579, 315] width 285 height 24
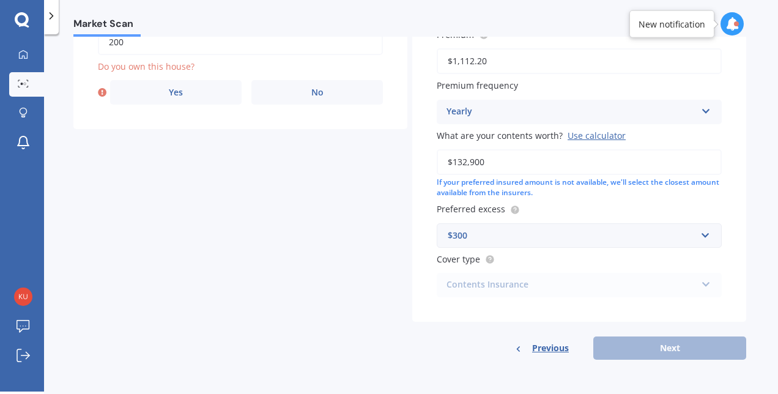
click at [685, 345] on div "Previous Next" at bounding box center [579, 347] width 334 height 23
click at [195, 88] on label "Yes" at bounding box center [176, 92] width 132 height 24
click at [0, 0] on input "Yes" at bounding box center [0, 0] width 0 height 0
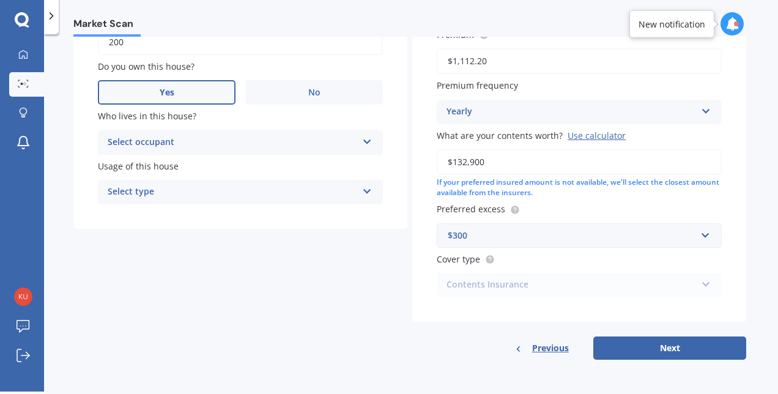
click at [171, 141] on div "Select occupant" at bounding box center [233, 142] width 250 height 15
click at [169, 164] on div "Owner" at bounding box center [240, 166] width 284 height 22
click at [171, 188] on div "Select type" at bounding box center [233, 192] width 250 height 15
click at [170, 211] on div "Permanent" at bounding box center [240, 216] width 284 height 22
click at [645, 349] on button "Next" at bounding box center [669, 347] width 153 height 23
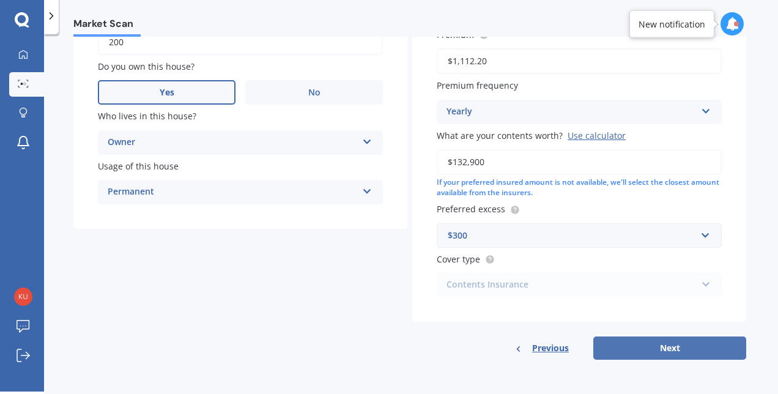
select select "24"
select select "01"
select select "1977"
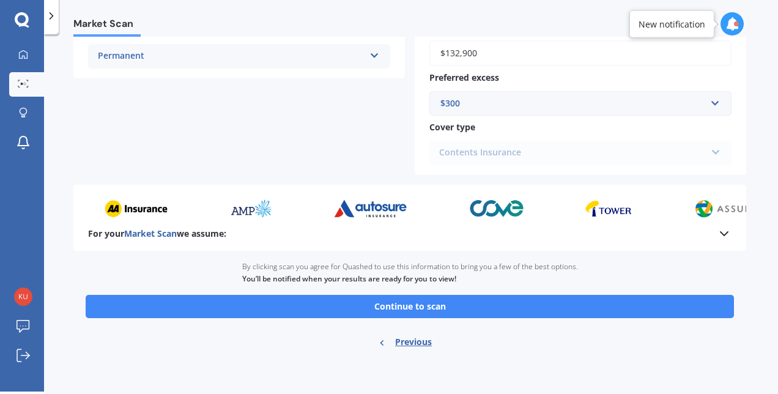
scroll to position [437, 0]
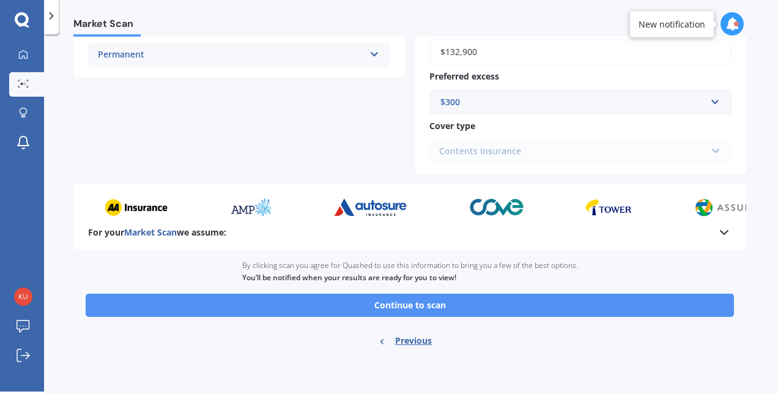
click at [604, 302] on button "Continue to scan" at bounding box center [410, 305] width 648 height 23
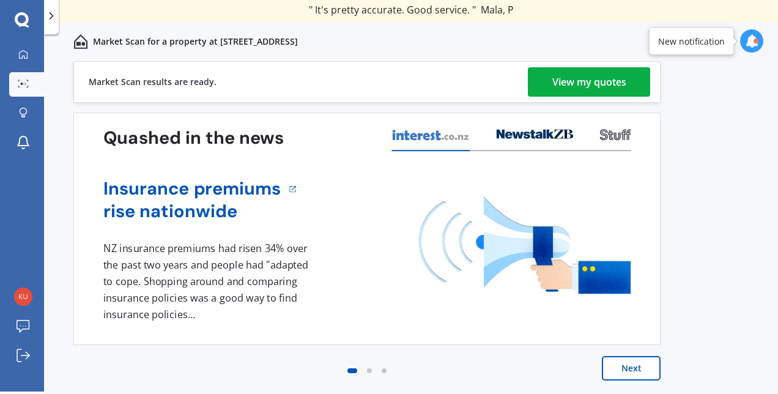
click at [570, 79] on div "View my quotes" at bounding box center [589, 81] width 74 height 29
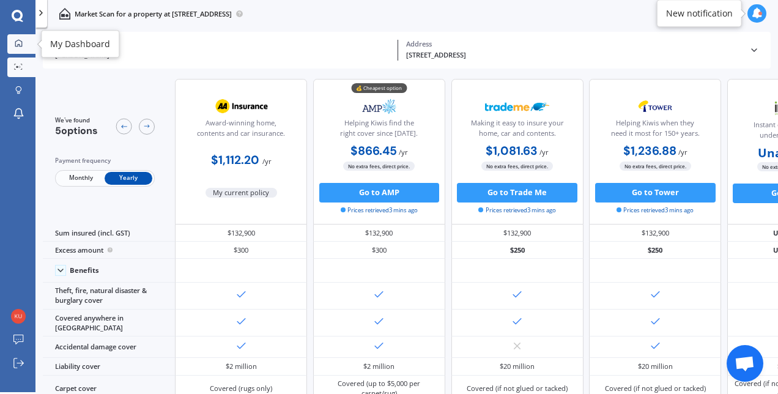
click at [18, 40] on icon at bounding box center [18, 43] width 7 height 7
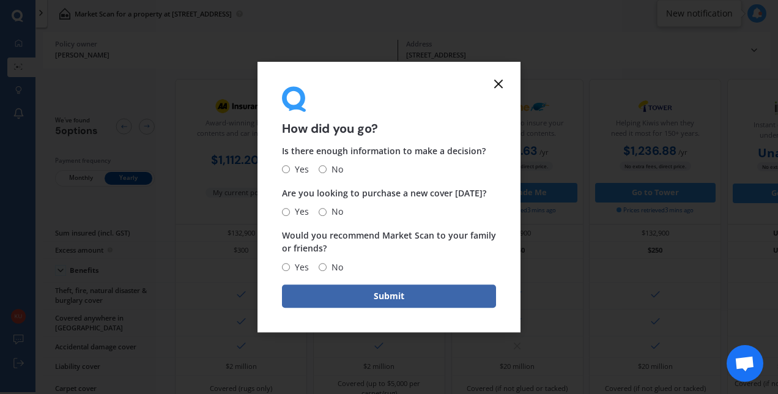
click at [493, 83] on icon at bounding box center [498, 83] width 15 height 15
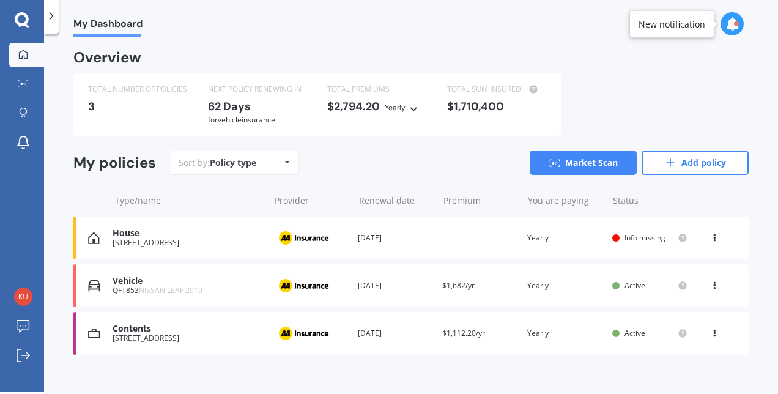
click at [712, 234] on icon at bounding box center [714, 235] width 9 height 7
click at [593, 242] on div "You are paying Yearly" at bounding box center [564, 238] width 75 height 12
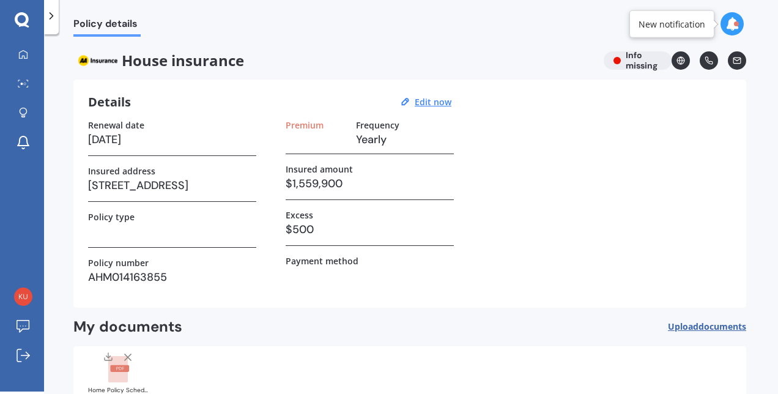
scroll to position [75, 0]
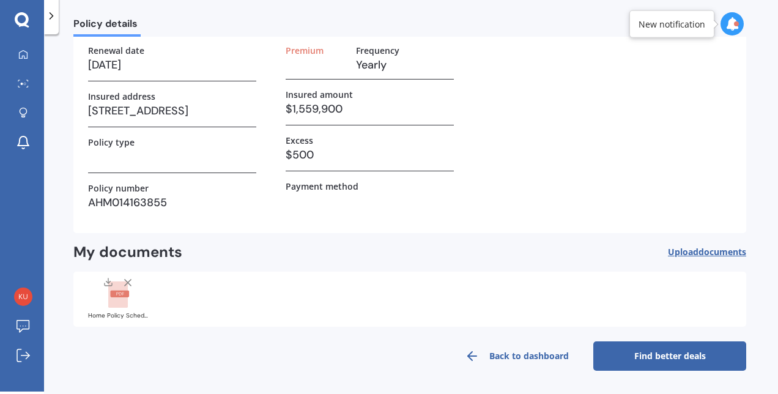
click at [633, 351] on link "Find better deals" at bounding box center [669, 355] width 153 height 29
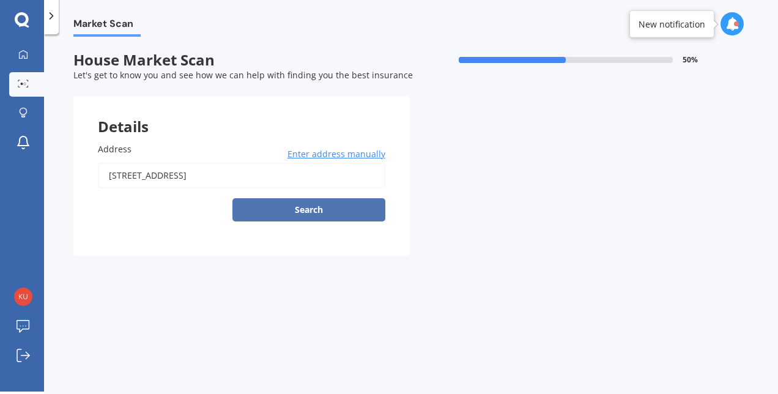
click at [348, 210] on button "Search" at bounding box center [308, 209] width 153 height 23
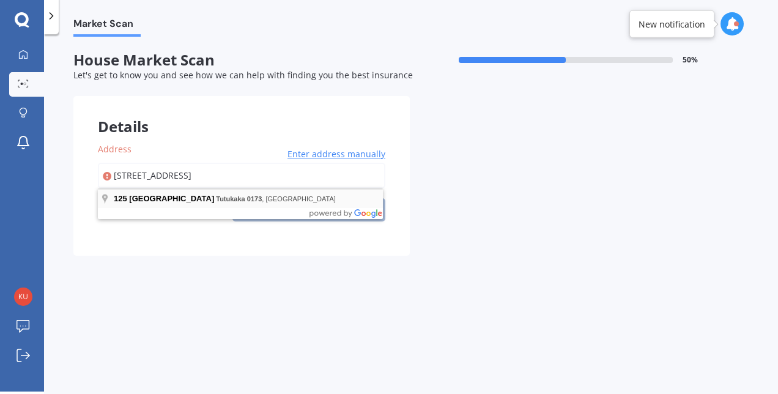
type input "[STREET_ADDRESS]"
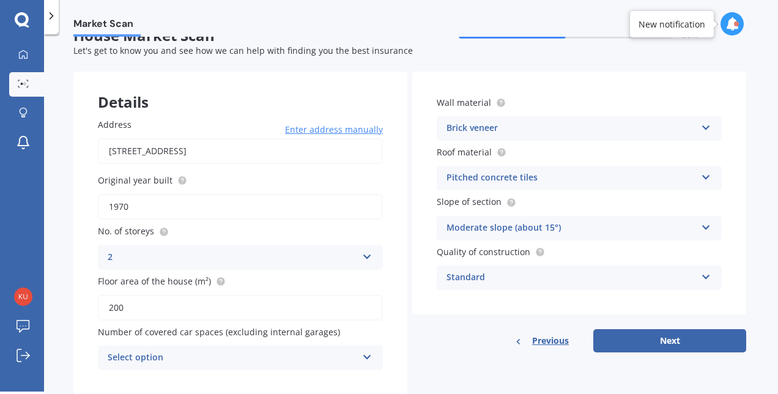
scroll to position [29, 0]
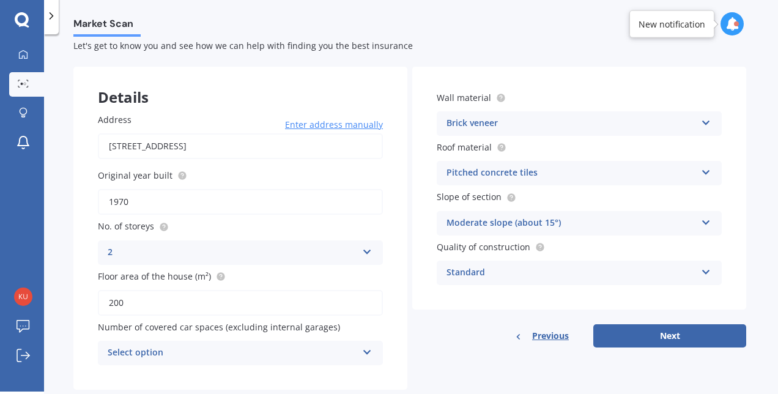
click at [486, 121] on div "Brick veneer" at bounding box center [572, 123] width 250 height 15
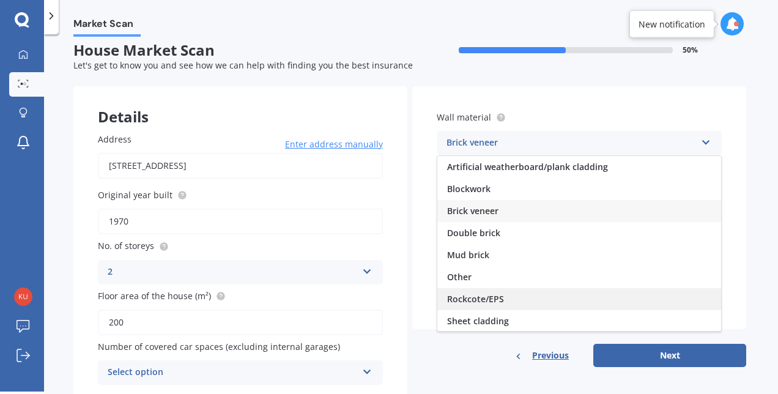
scroll to position [7, 0]
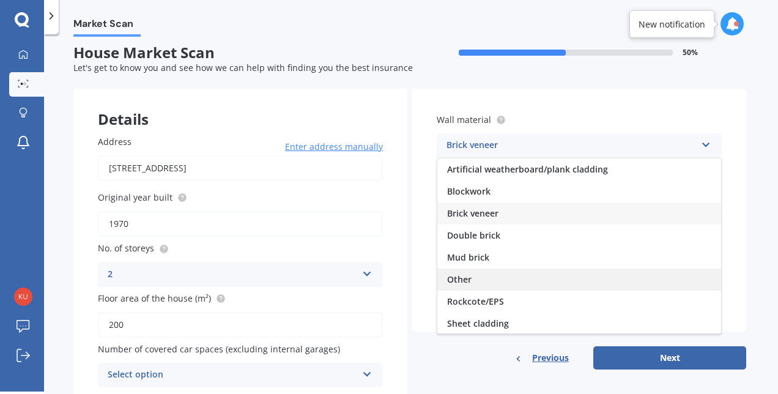
click at [471, 285] on div "Other" at bounding box center [579, 280] width 284 height 22
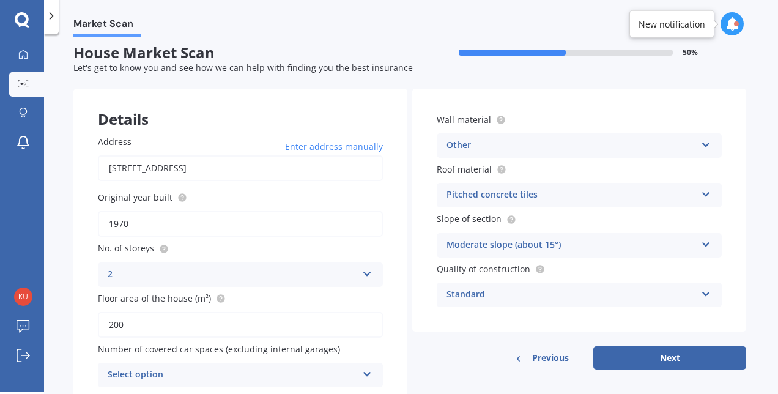
click at [476, 193] on div "Pitched concrete tiles" at bounding box center [572, 195] width 250 height 15
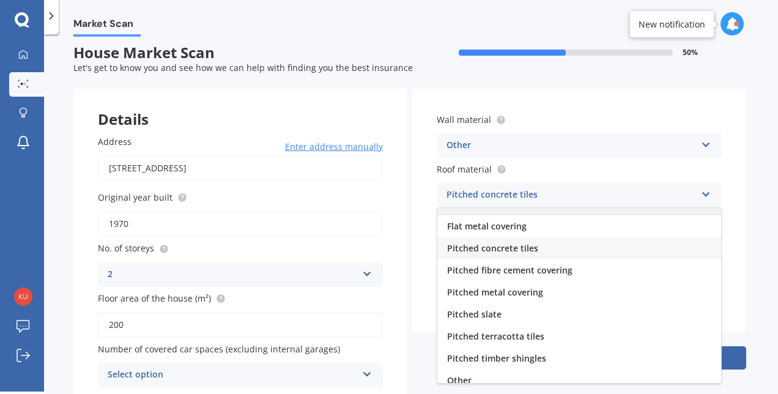
scroll to position [39, 0]
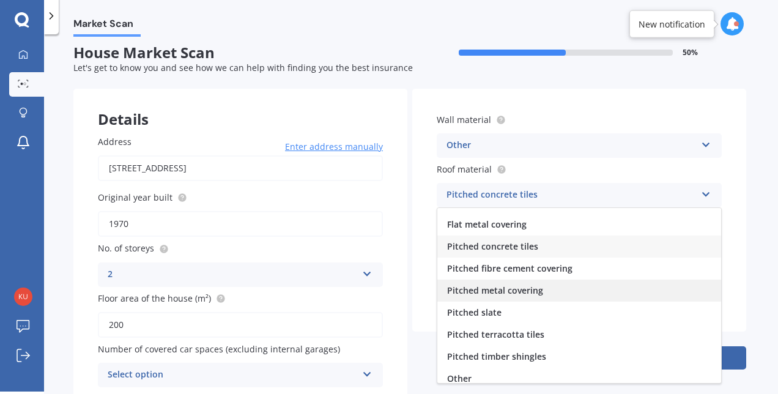
click at [488, 296] on div "Pitched metal covering" at bounding box center [579, 291] width 284 height 22
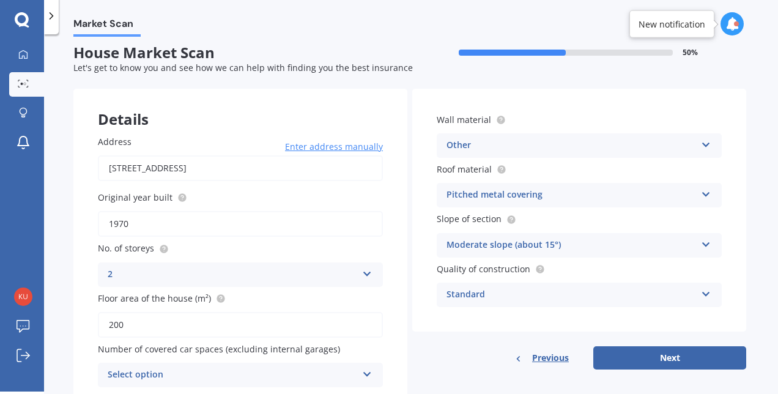
click at [494, 243] on div "Moderate slope (about 15°)" at bounding box center [572, 245] width 250 height 15
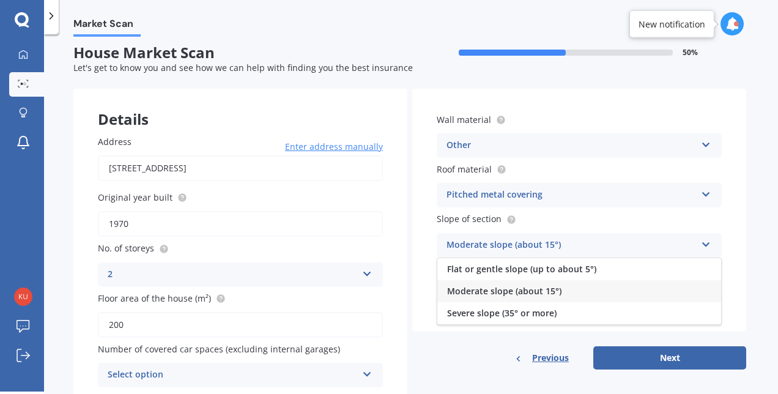
click at [494, 243] on div "Moderate slope (about 15°)" at bounding box center [572, 245] width 250 height 15
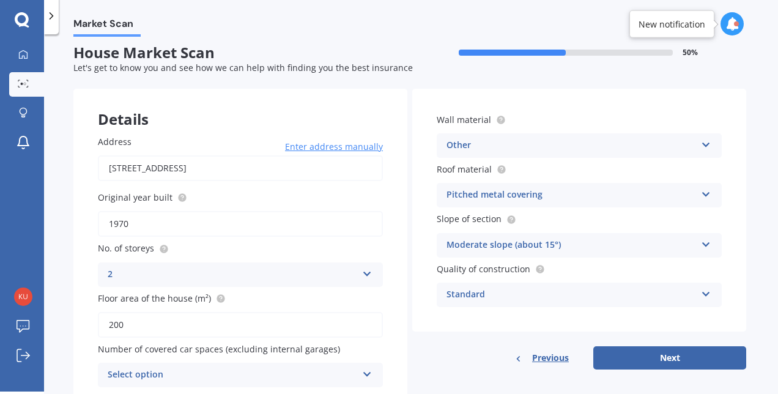
click at [478, 292] on div "Standard" at bounding box center [572, 295] width 250 height 15
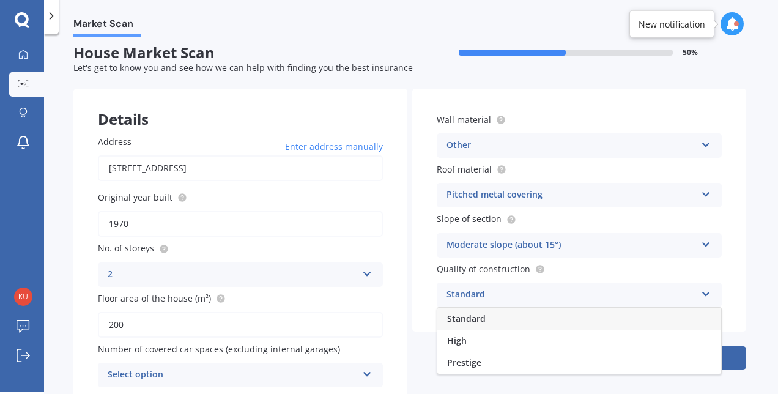
click at [478, 292] on div "Standard" at bounding box center [572, 295] width 250 height 15
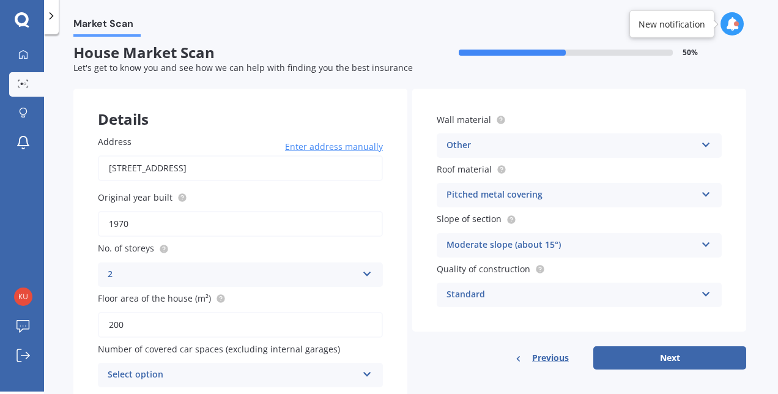
scroll to position [60, 0]
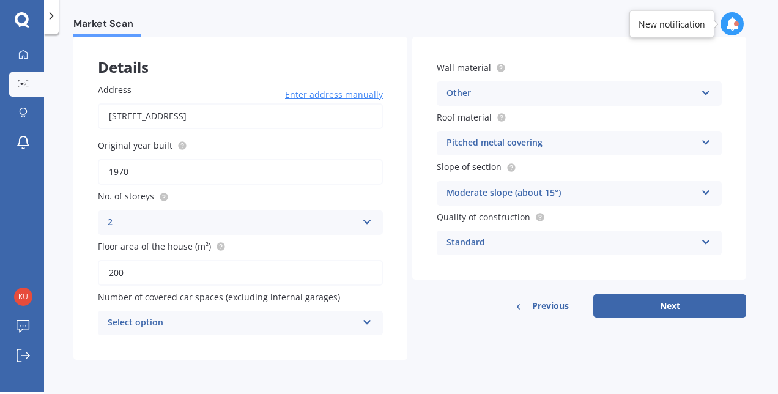
click at [353, 324] on div "Select option" at bounding box center [233, 323] width 250 height 15
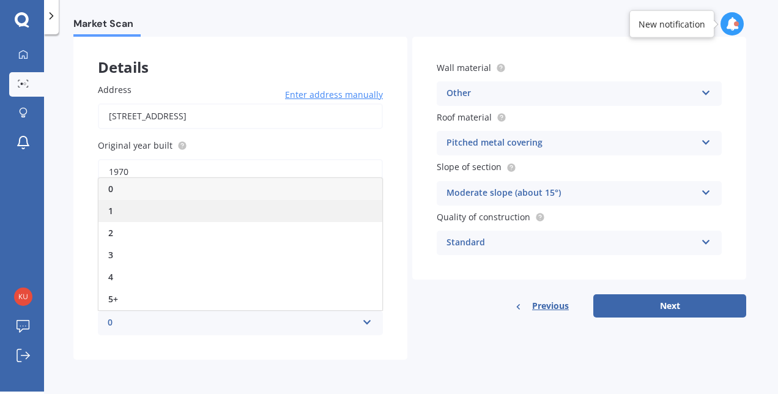
click at [303, 220] on div "1" at bounding box center [240, 211] width 284 height 22
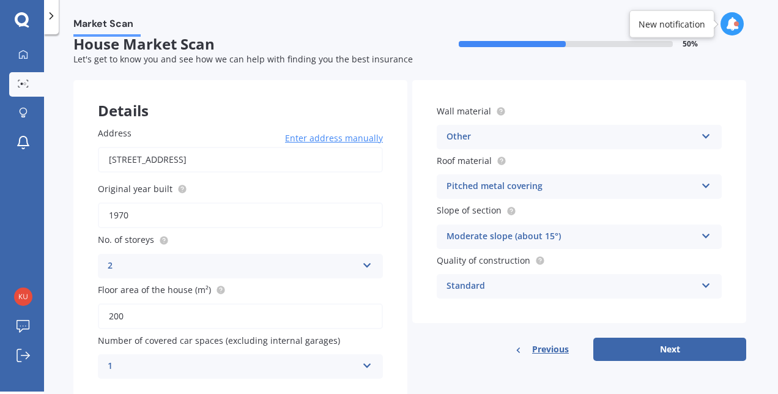
scroll to position [18, 0]
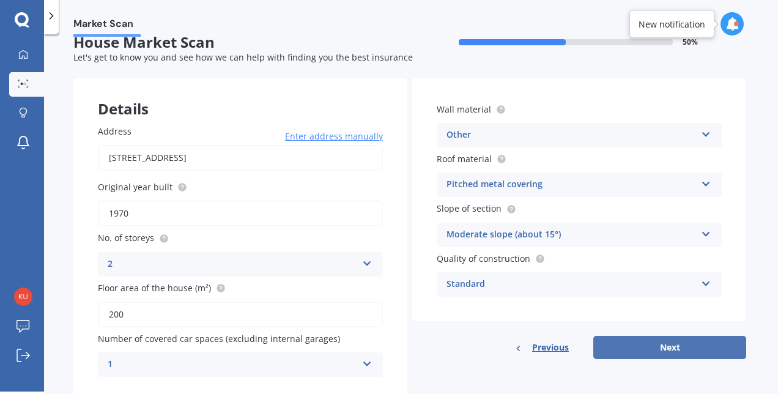
click at [686, 349] on button "Next" at bounding box center [669, 347] width 153 height 23
select select "24"
select select "01"
select select "1977"
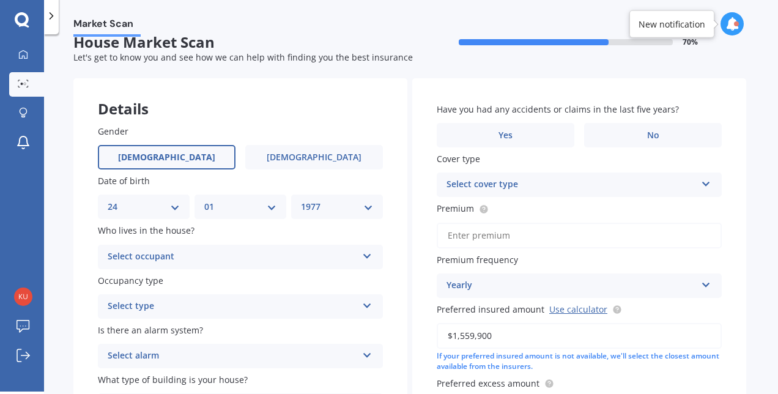
scroll to position [0, 0]
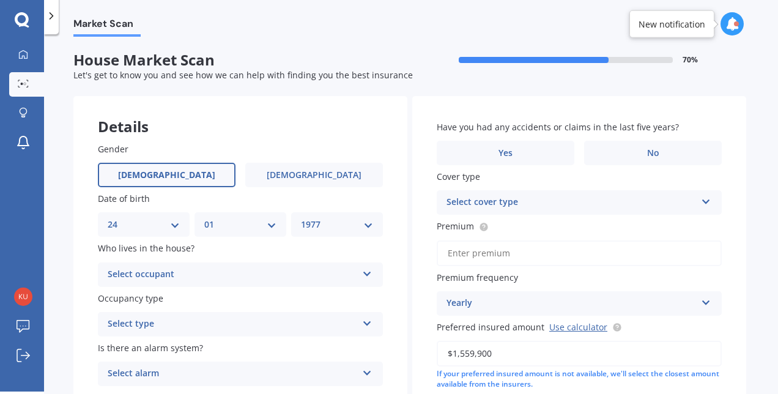
click at [513, 199] on div "Select cover type" at bounding box center [572, 202] width 250 height 15
click at [509, 221] on span "Home Insurance Policy" at bounding box center [495, 226] width 96 height 12
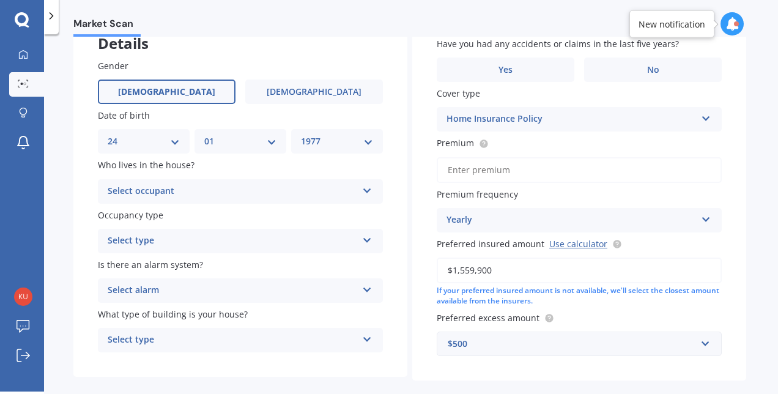
scroll to position [86, 0]
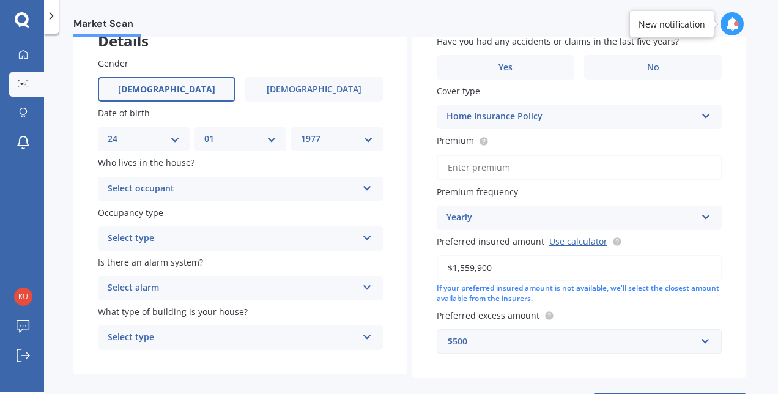
click at [657, 173] on input "Premium" at bounding box center [579, 168] width 285 height 26
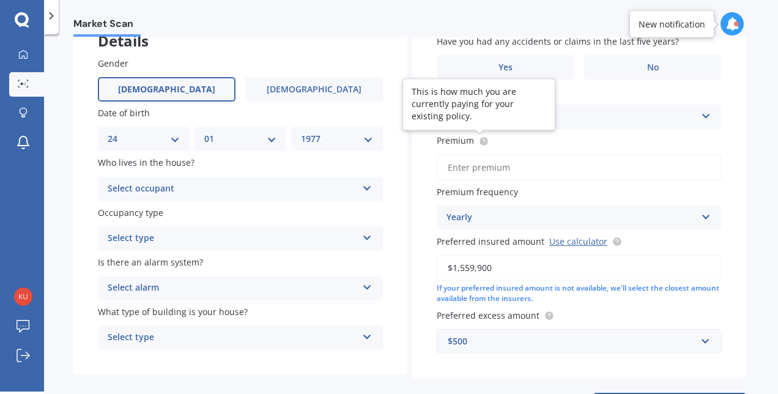
click at [482, 145] on circle at bounding box center [484, 141] width 8 height 8
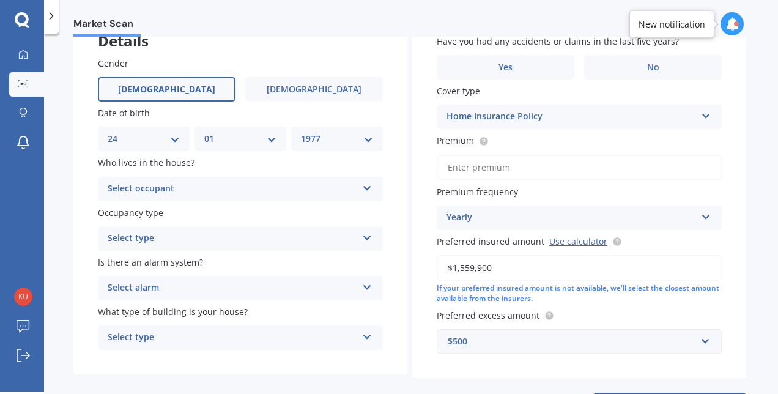
click at [466, 168] on input "Premium" at bounding box center [579, 168] width 285 height 26
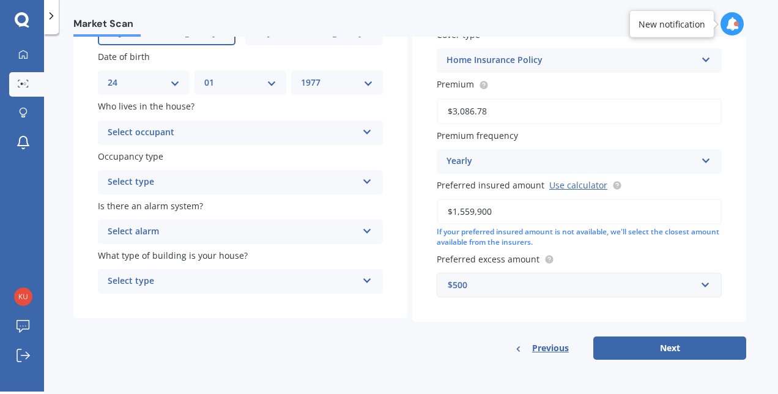
type input "$3,086.78"
click at [370, 136] on div "Select occupant Owner Owner + Boarder" at bounding box center [240, 133] width 285 height 24
click at [332, 130] on div "Owner" at bounding box center [233, 132] width 250 height 15
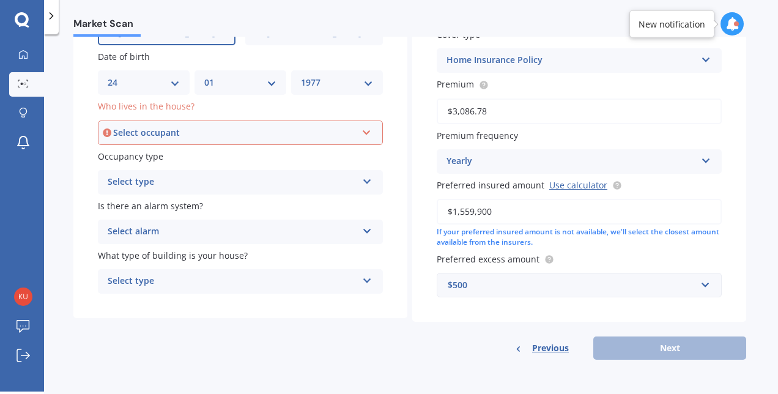
click at [332, 130] on div "Select occupant" at bounding box center [234, 132] width 243 height 13
click at [304, 158] on div "Owner" at bounding box center [240, 156] width 283 height 22
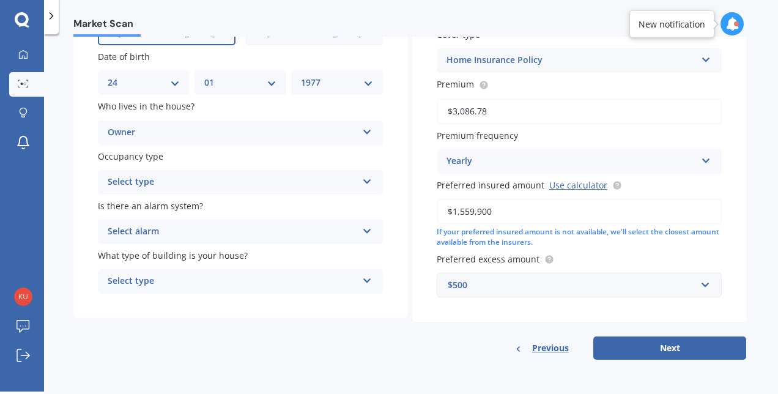
click at [292, 177] on div "Select type" at bounding box center [233, 182] width 250 height 15
click at [281, 208] on div "Permanent" at bounding box center [240, 206] width 284 height 22
click at [273, 230] on div "Select alarm" at bounding box center [233, 232] width 250 height 15
click at [273, 230] on div "Yes, monitored" at bounding box center [233, 232] width 250 height 15
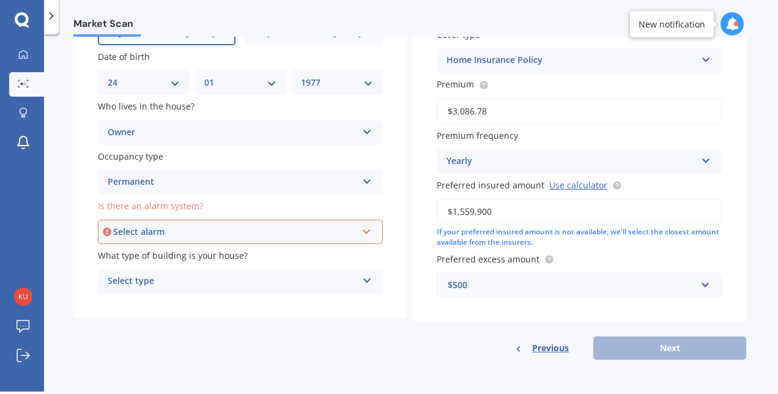
click at [273, 230] on div "Select alarm" at bounding box center [234, 231] width 243 height 13
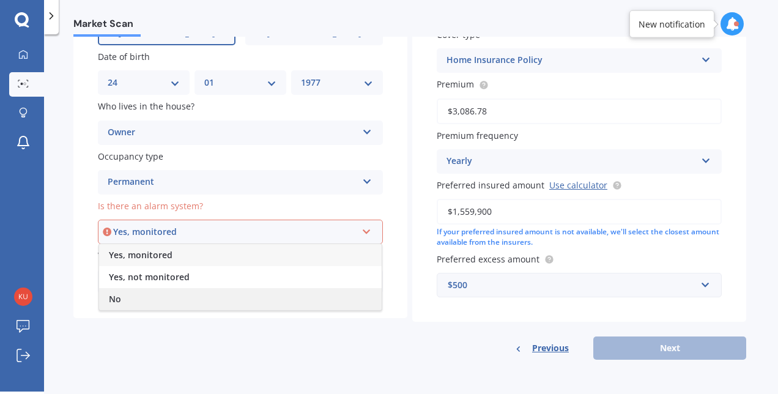
click at [249, 301] on div "No" at bounding box center [240, 299] width 283 height 22
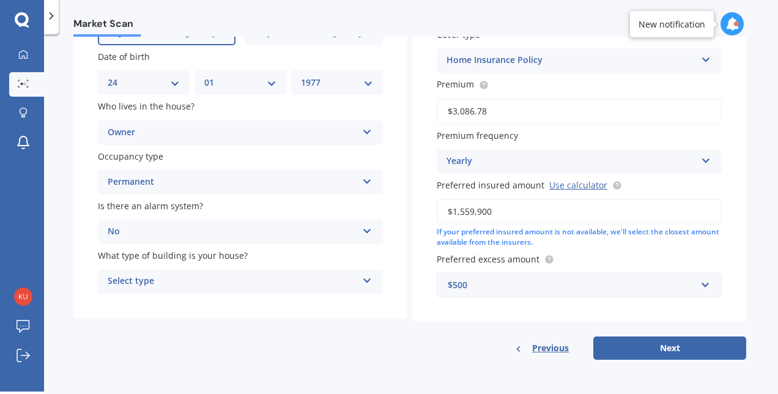
click at [249, 288] on div "Select type" at bounding box center [233, 281] width 250 height 15
click at [243, 309] on div "Freestanding" at bounding box center [240, 305] width 284 height 22
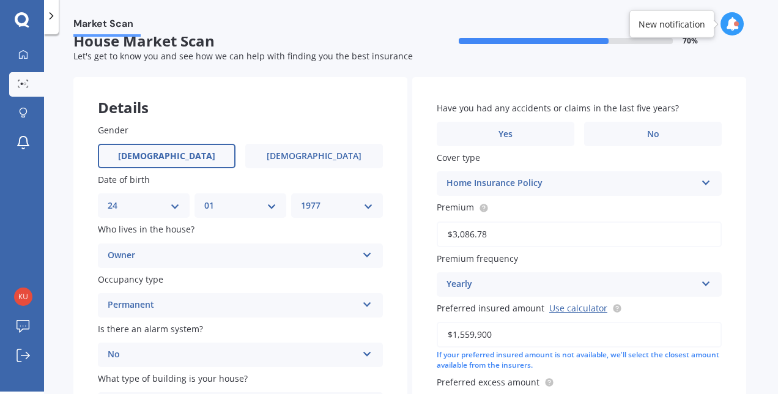
scroll to position [18, 0]
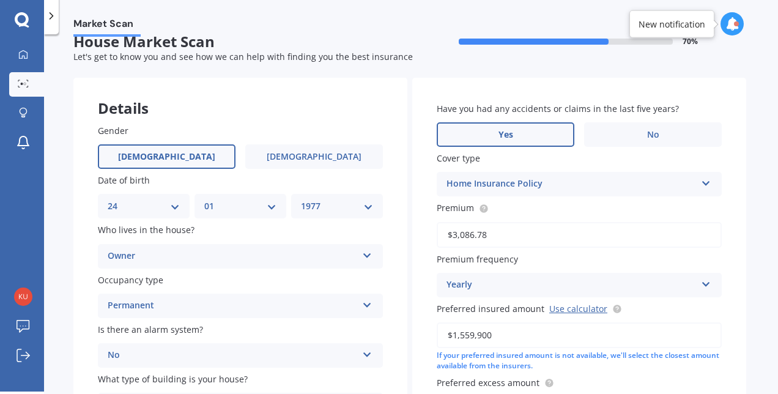
click at [509, 133] on span "Yes" at bounding box center [506, 135] width 15 height 10
click at [0, 0] on input "Yes" at bounding box center [0, 0] width 0 height 0
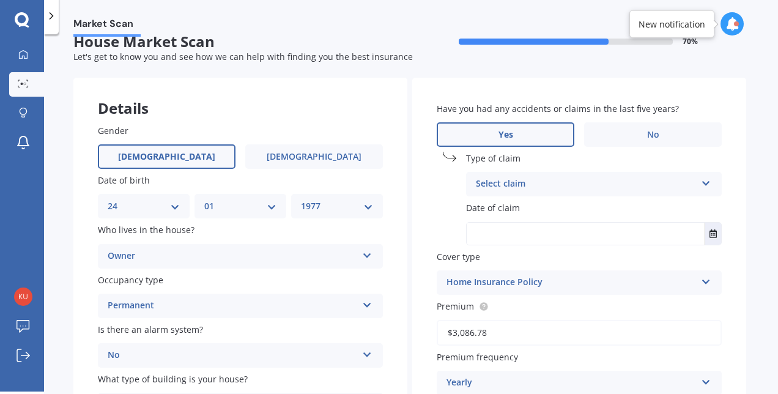
click at [530, 184] on div "Select claim" at bounding box center [586, 184] width 220 height 15
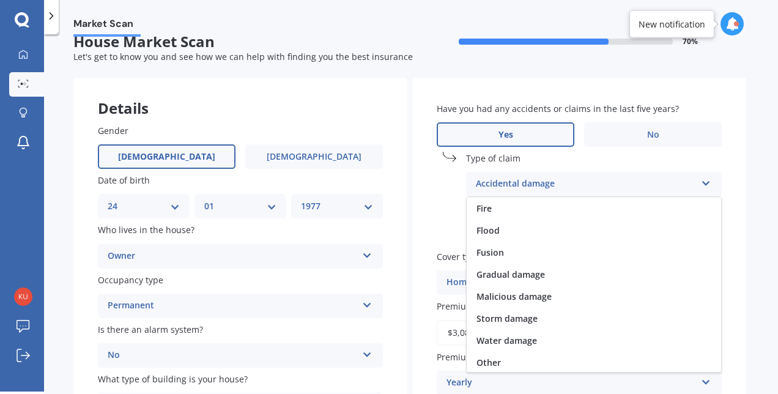
scroll to position [89, 0]
click at [592, 272] on div "Gradual damage" at bounding box center [594, 273] width 255 height 22
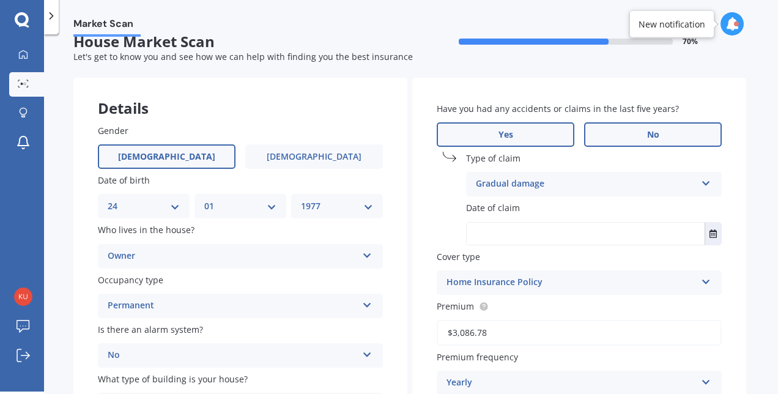
click at [628, 136] on label "No" at bounding box center [653, 134] width 138 height 24
click at [0, 0] on input "No" at bounding box center [0, 0] width 0 height 0
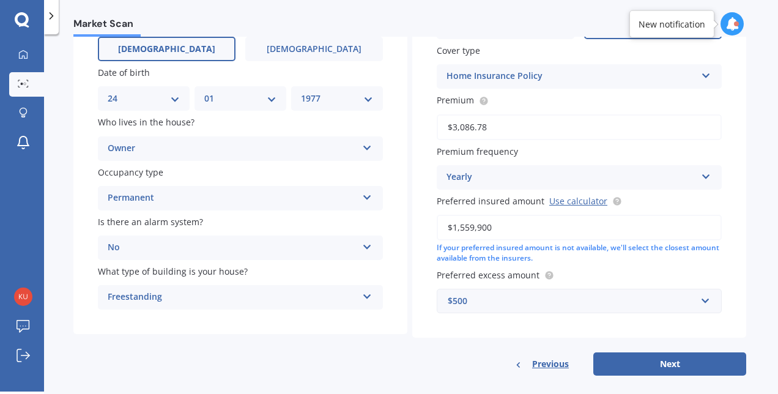
scroll to position [143, 0]
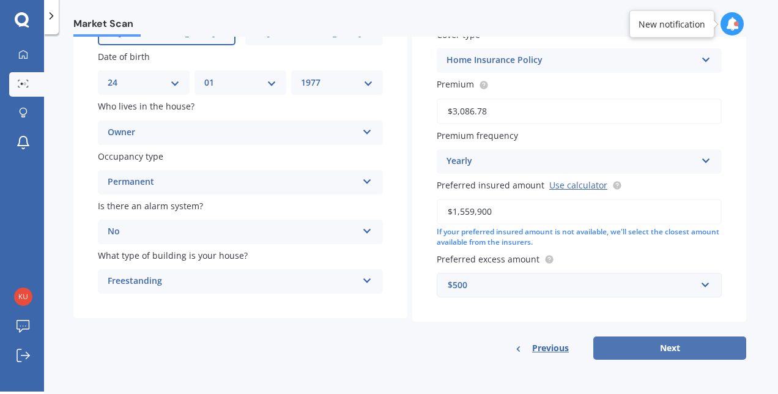
click at [676, 343] on button "Next" at bounding box center [669, 347] width 153 height 23
select select "24"
select select "01"
select select "1977"
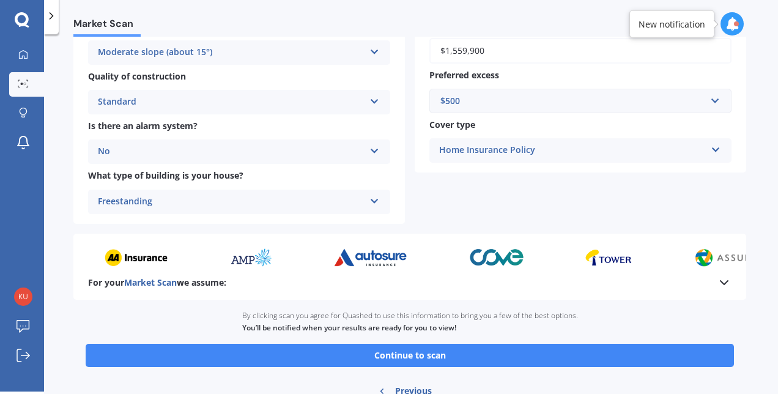
scroll to position [438, 0]
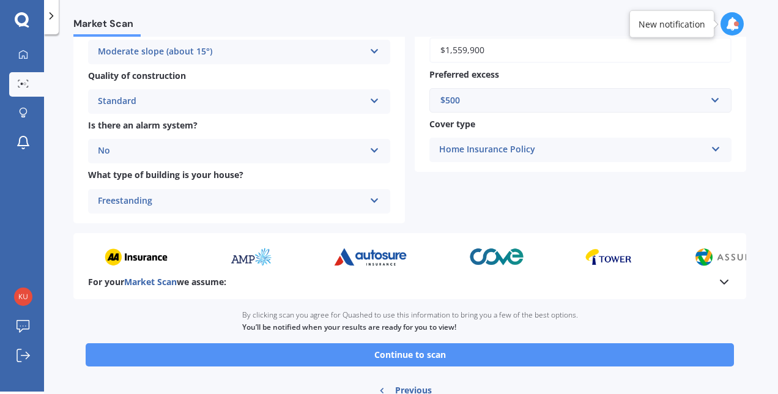
click at [645, 356] on button "Continue to scan" at bounding box center [410, 354] width 648 height 23
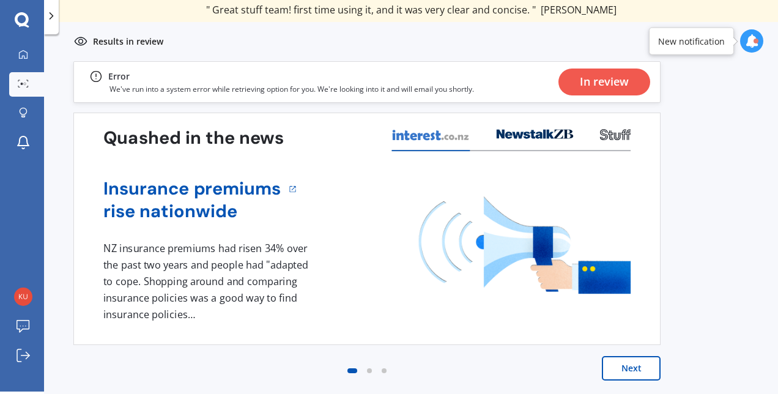
scroll to position [1, 0]
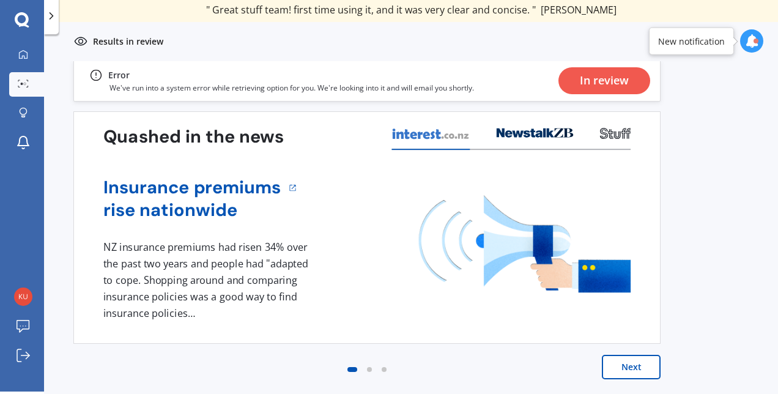
click at [628, 372] on button "Next" at bounding box center [631, 367] width 59 height 24
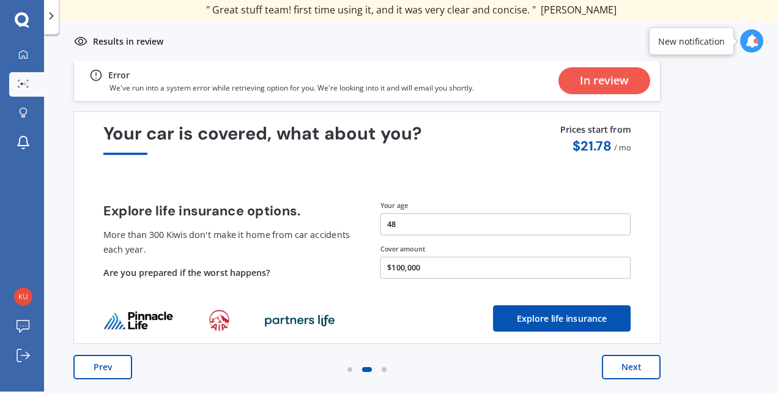
scroll to position [0, 0]
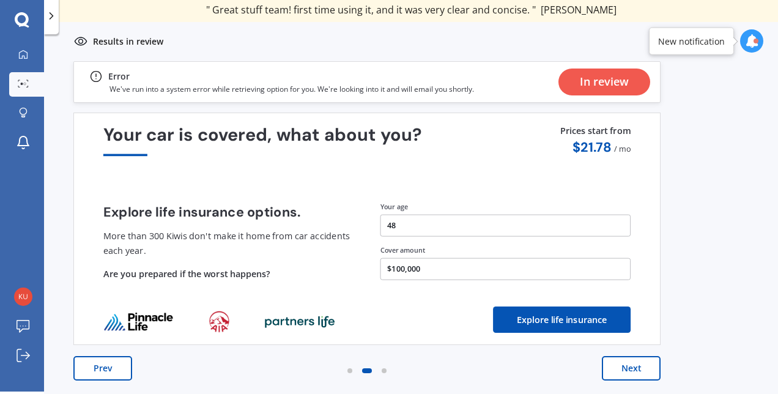
click at [482, 225] on button "48" at bounding box center [506, 225] width 251 height 22
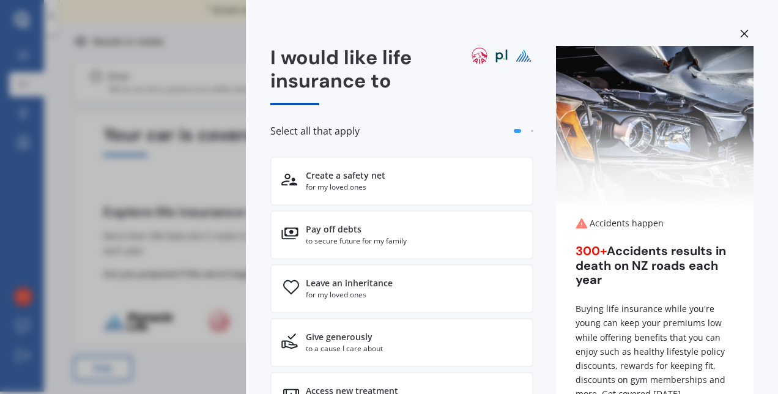
click at [215, 86] on div "I would like life insurance to Select all that apply Create a safety net for my…" at bounding box center [389, 197] width 778 height 394
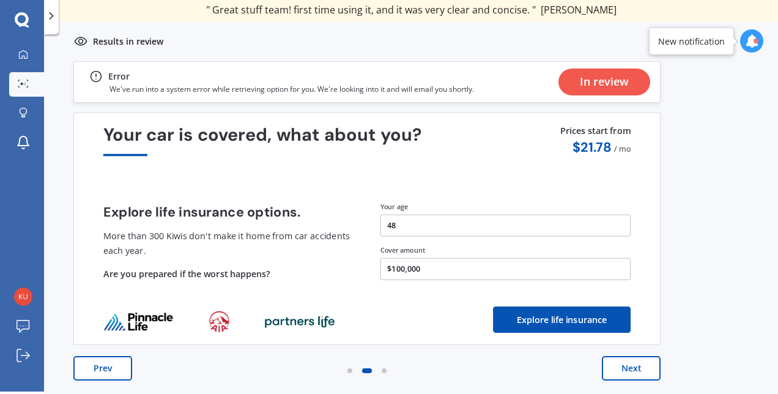
scroll to position [1, 0]
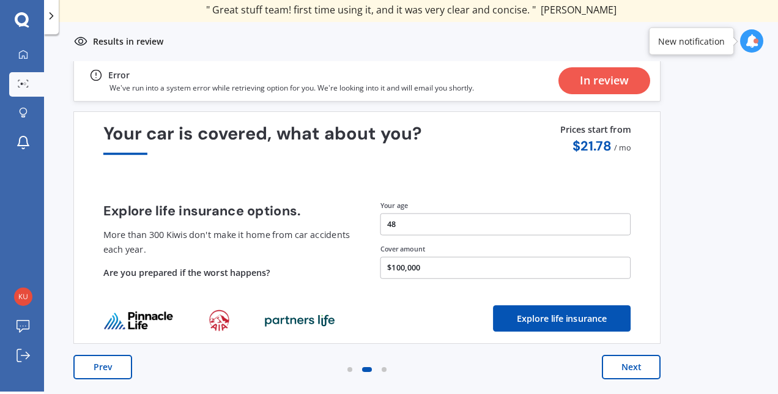
click at [644, 370] on button "Next" at bounding box center [631, 367] width 59 height 24
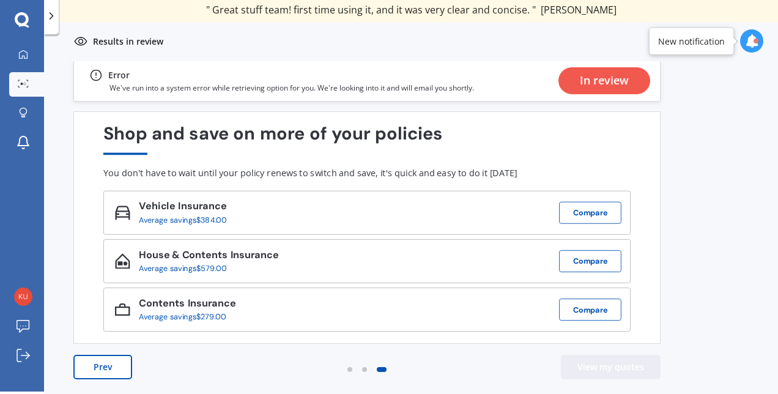
scroll to position [0, 0]
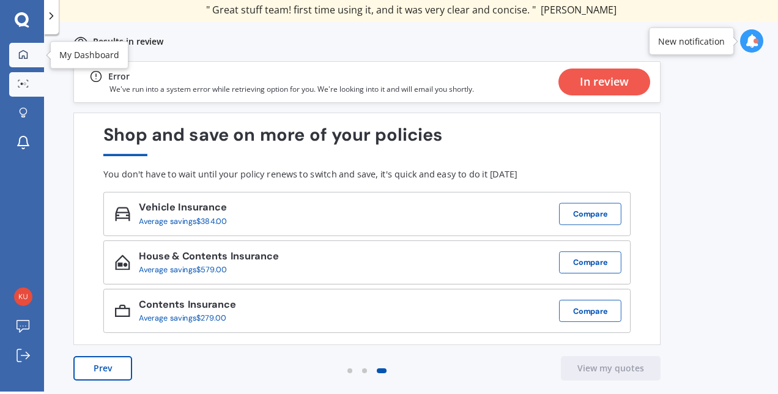
click at [25, 50] on icon at bounding box center [23, 55] width 10 height 10
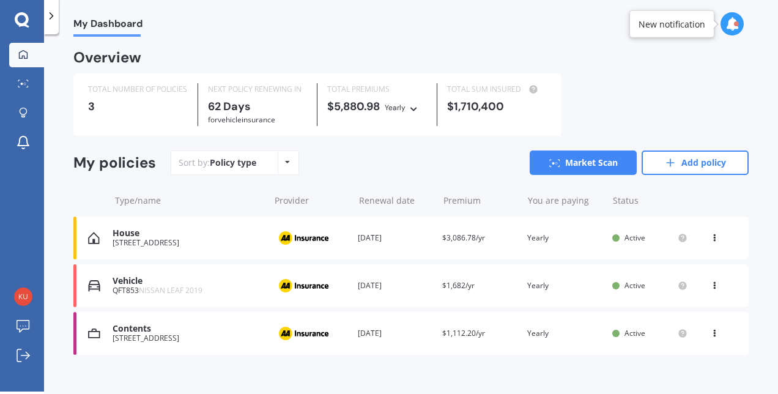
click at [714, 239] on div "View option View policy Delete" at bounding box center [715, 238] width 11 height 12
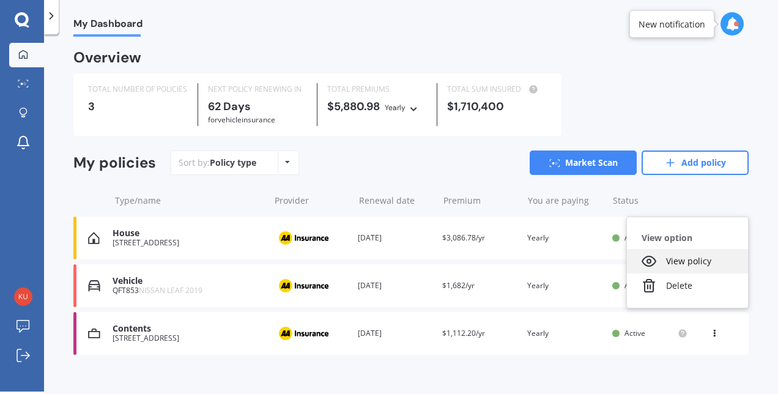
click at [686, 262] on div "View policy" at bounding box center [687, 261] width 121 height 24
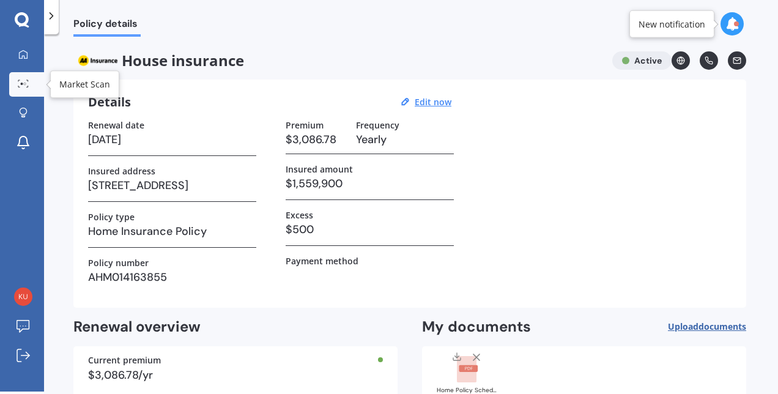
click at [23, 84] on circle at bounding box center [22, 84] width 2 height 2
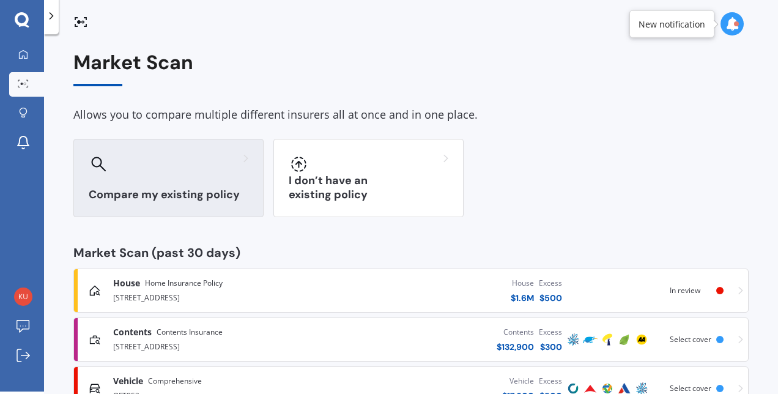
scroll to position [46, 0]
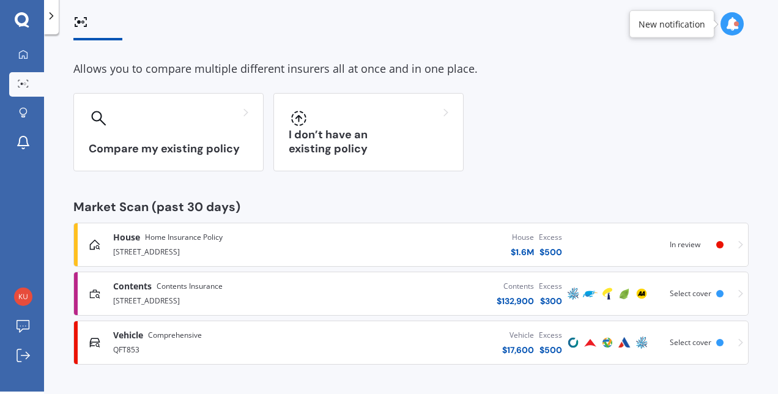
click at [412, 250] on div "House $ 1.6M Excess $ 500" at bounding box center [446, 244] width 238 height 37
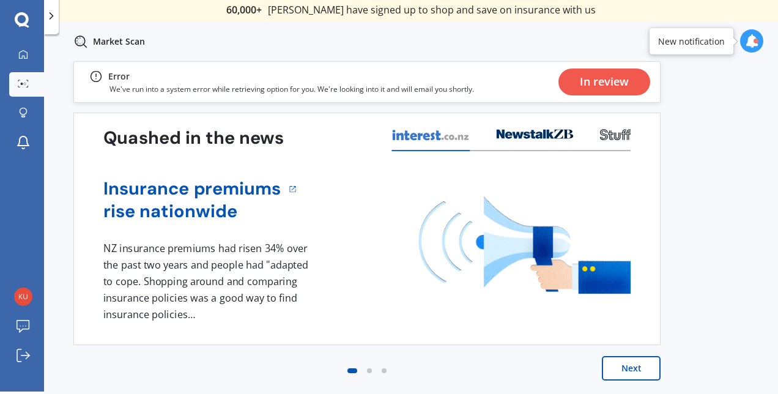
click at [607, 84] on div "In review" at bounding box center [604, 82] width 49 height 27
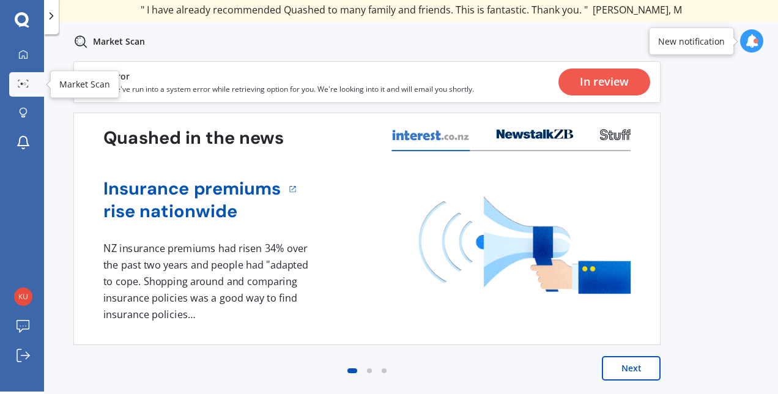
click at [23, 91] on link "Market Scan" at bounding box center [26, 84] width 35 height 24
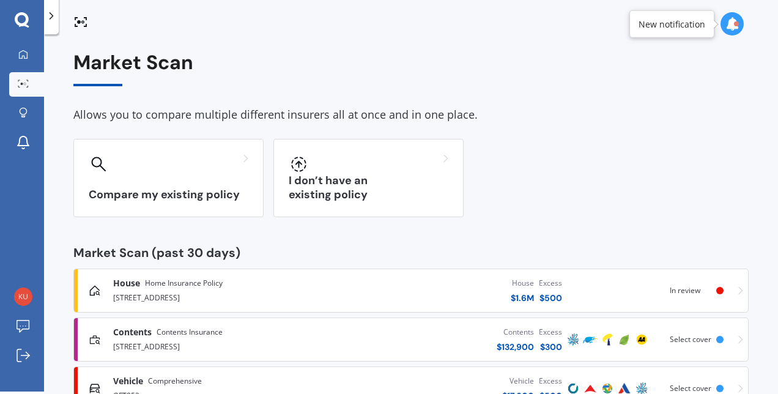
scroll to position [46, 0]
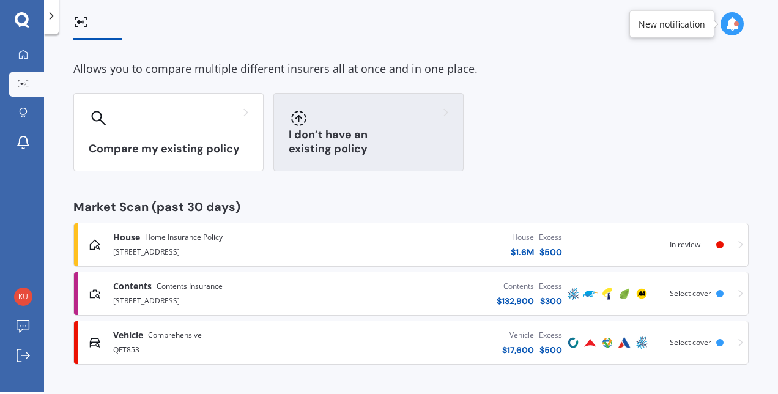
click at [332, 124] on div at bounding box center [369, 118] width 160 height 20
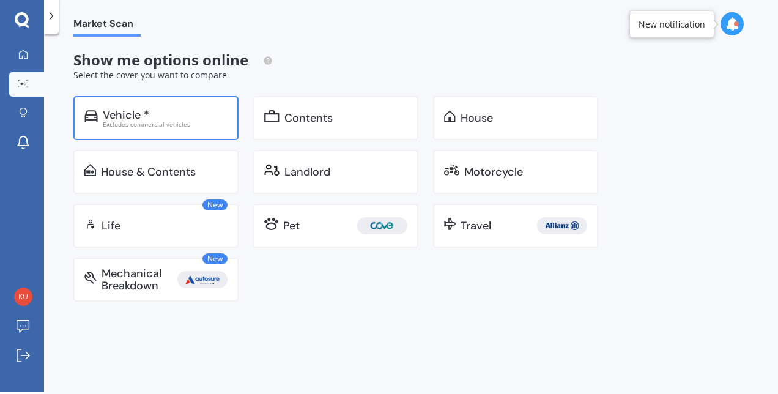
click at [197, 130] on div "Vehicle * Excludes commercial vehicles" at bounding box center [155, 118] width 165 height 44
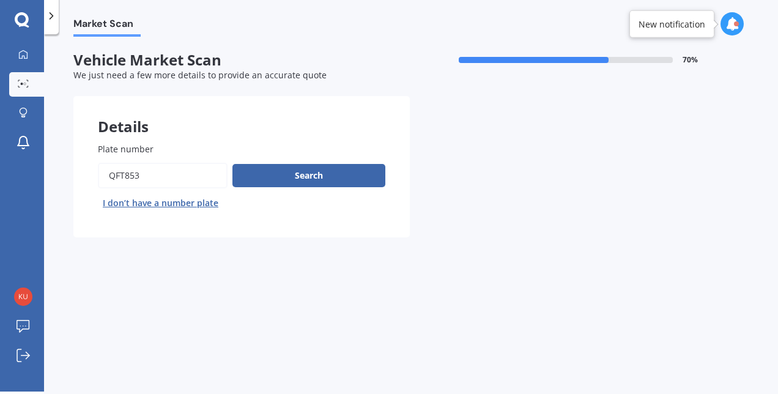
click at [144, 202] on button "I don’t have a number plate" at bounding box center [160, 203] width 125 height 20
select select "24"
select select "01"
select select "1977"
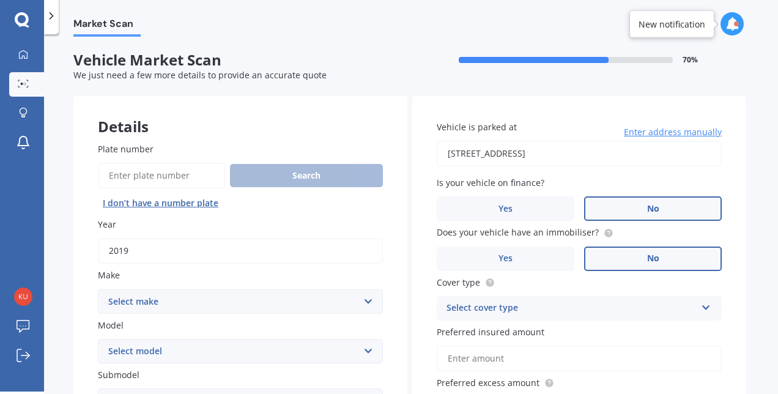
click at [195, 257] on input "2019" at bounding box center [240, 251] width 285 height 26
type input "2"
type input "2006"
click at [181, 305] on select "Select make AC ALFA ROMEO ASTON [PERSON_NAME] AUDI AUSTIN BEDFORD Bentley BMW B…" at bounding box center [240, 301] width 285 height 24
click at [71, 181] on div "Market Scan Vehicle Market Scan 70 % We just need a few more details to provide…" at bounding box center [411, 215] width 734 height 357
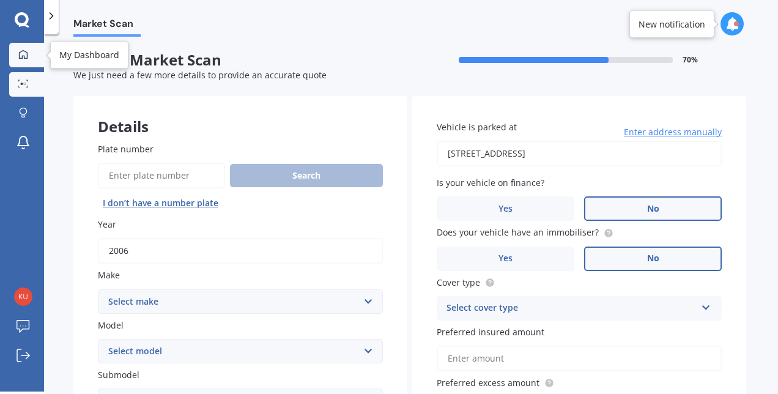
click at [14, 53] on div at bounding box center [23, 55] width 18 height 11
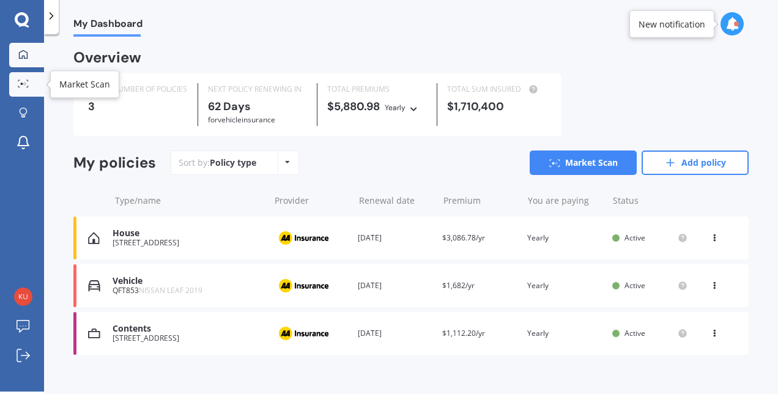
click at [27, 84] on icon at bounding box center [23, 84] width 11 height 8
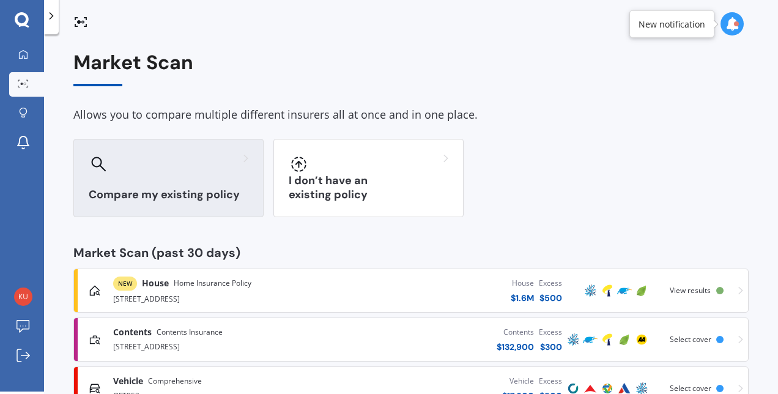
scroll to position [46, 0]
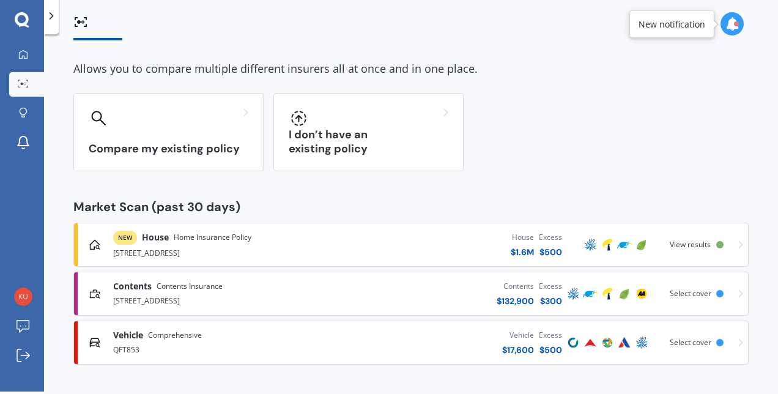
click at [682, 240] on span "View results" at bounding box center [690, 244] width 41 height 10
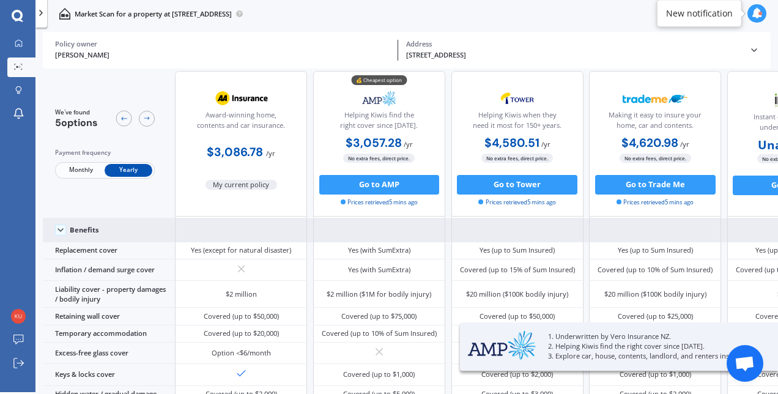
scroll to position [33, 0]
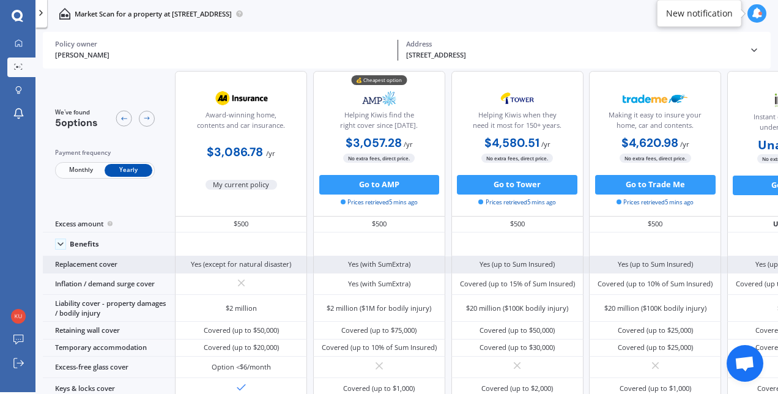
click at [342, 259] on div "Yes (with SumExtra)" at bounding box center [379, 264] width 132 height 17
click at [276, 261] on div "Yes (except for natural disaster)" at bounding box center [241, 264] width 100 height 10
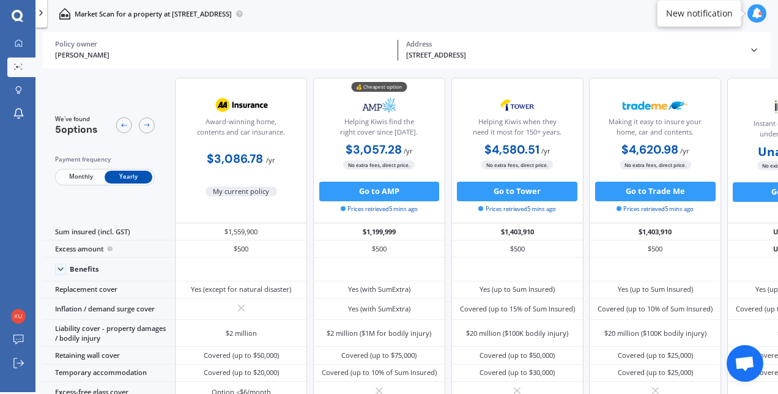
scroll to position [0, 0]
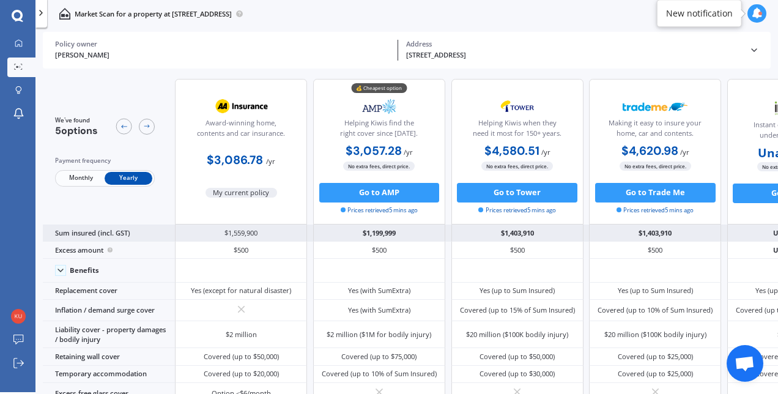
click at [403, 232] on div "$1,199,999" at bounding box center [379, 233] width 132 height 17
click at [374, 232] on div "$1,199,999" at bounding box center [379, 233] width 132 height 17
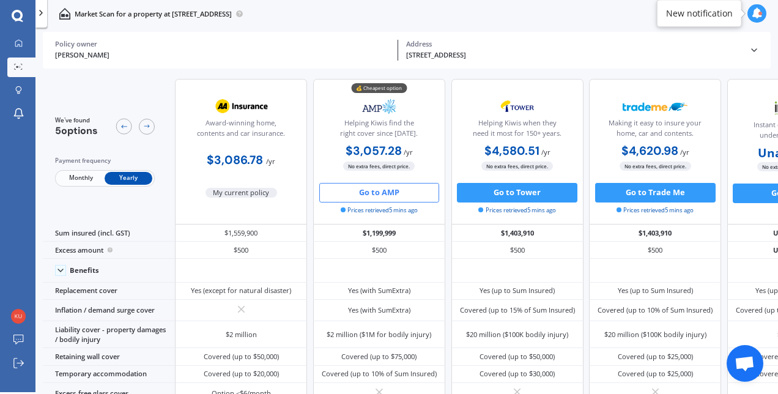
click at [382, 190] on button "Go to AMP" at bounding box center [379, 193] width 121 height 20
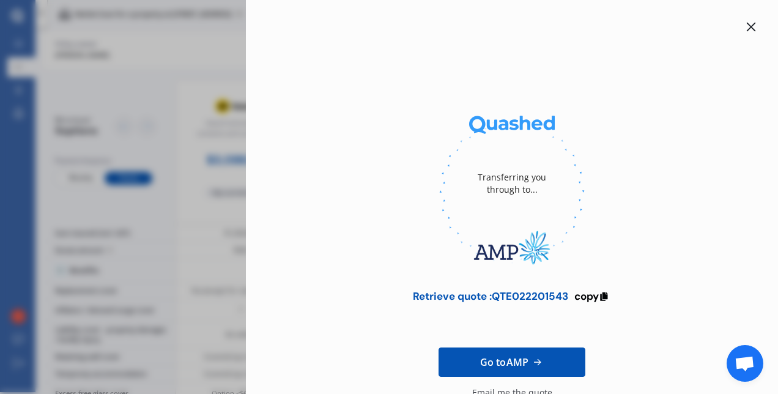
click at [747, 24] on icon at bounding box center [751, 27] width 9 height 9
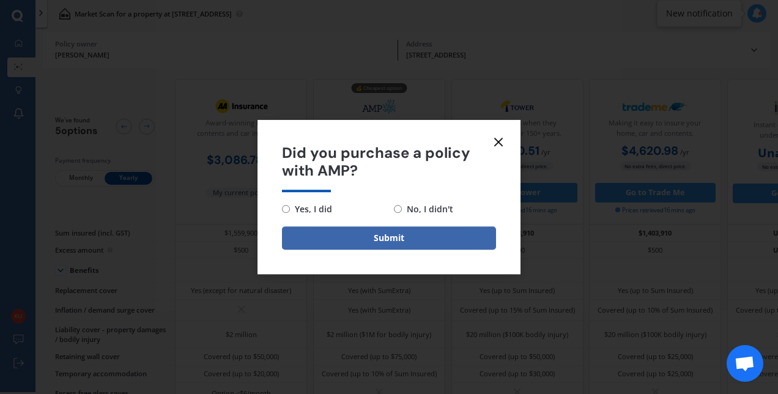
click at [500, 142] on icon at bounding box center [498, 142] width 15 height 15
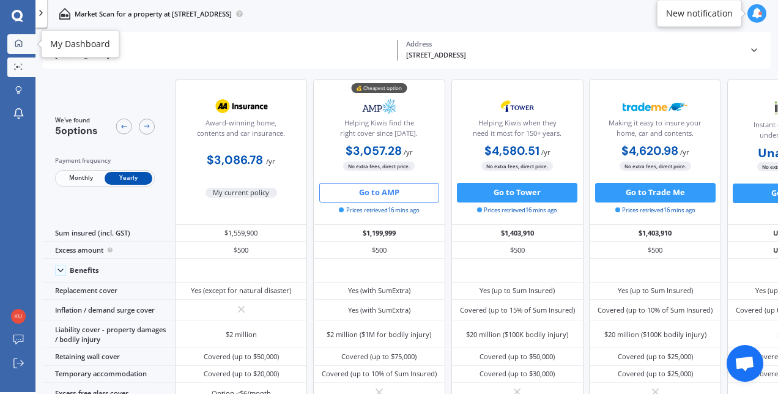
click at [17, 46] on icon at bounding box center [18, 43] width 7 height 7
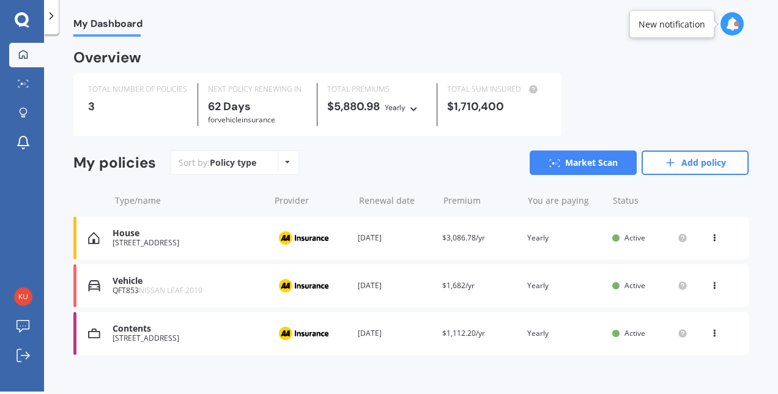
scroll to position [2, 0]
click at [187, 330] on div "Contents" at bounding box center [188, 329] width 150 height 10
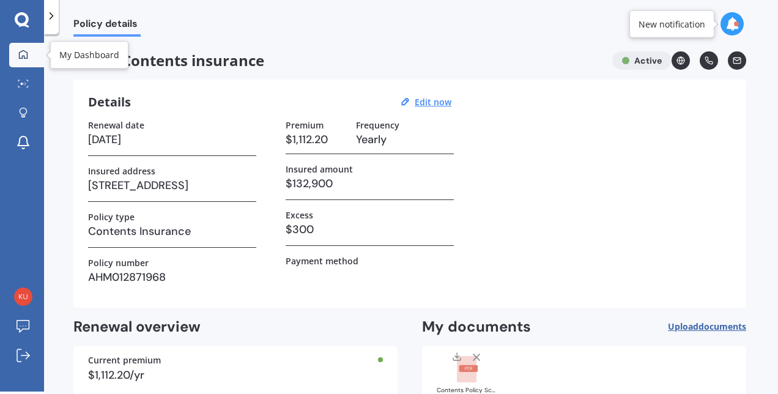
click at [24, 46] on link "My Dashboard" at bounding box center [26, 55] width 35 height 24
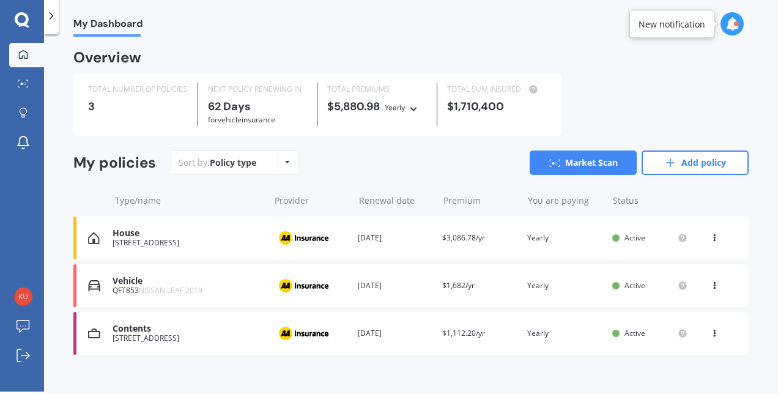
click at [180, 229] on div "House" at bounding box center [188, 233] width 150 height 10
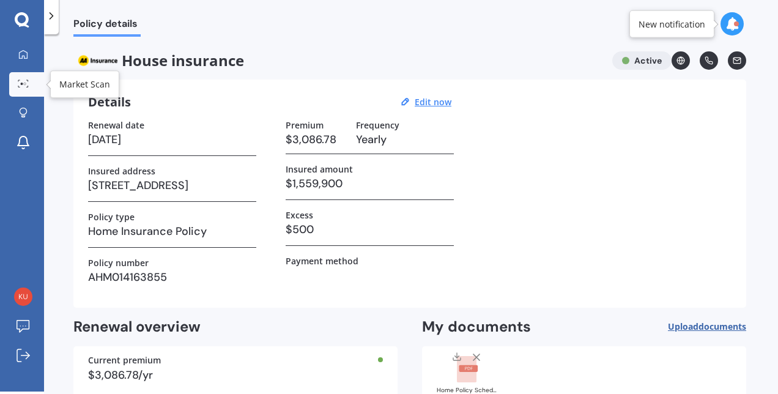
click at [28, 77] on link "Market Scan" at bounding box center [26, 84] width 35 height 24
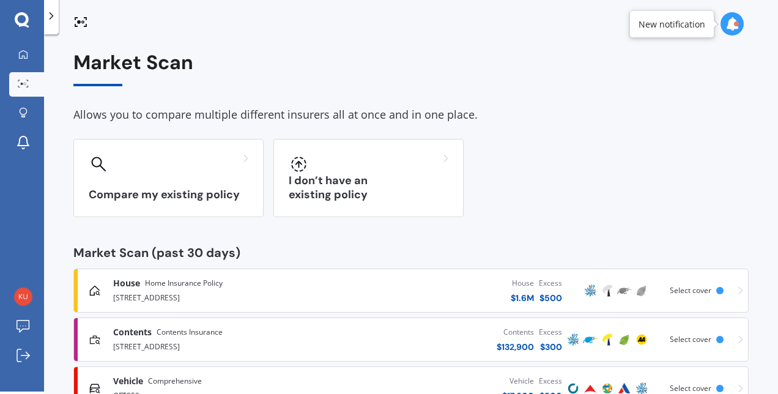
scroll to position [46, 0]
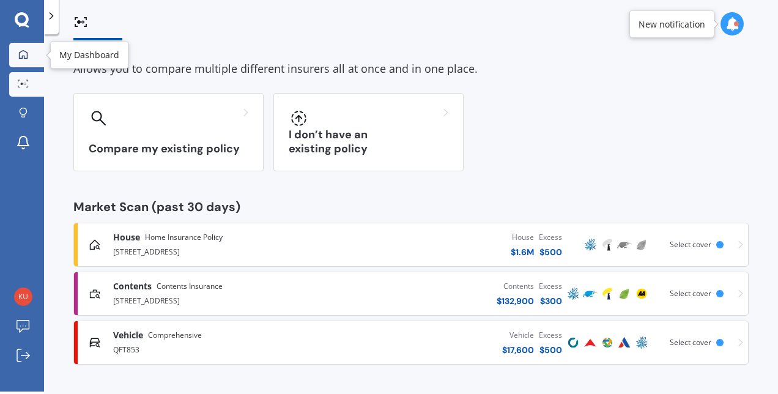
click at [26, 54] on icon at bounding box center [23, 55] width 10 height 10
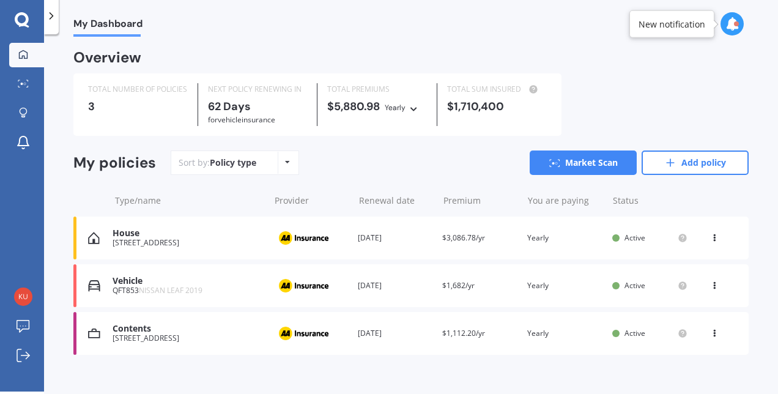
click at [167, 282] on div "Vehicle" at bounding box center [188, 281] width 150 height 10
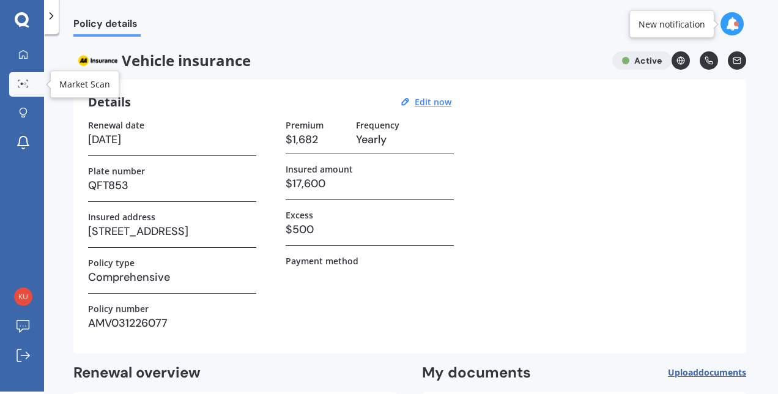
click at [37, 91] on link "Market Scan" at bounding box center [26, 84] width 35 height 24
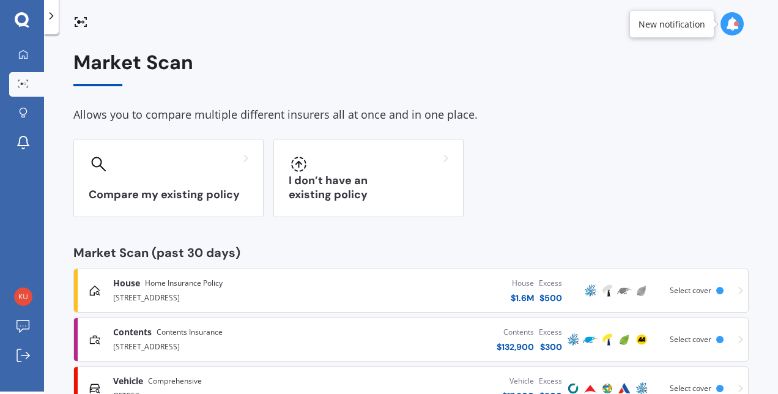
scroll to position [46, 0]
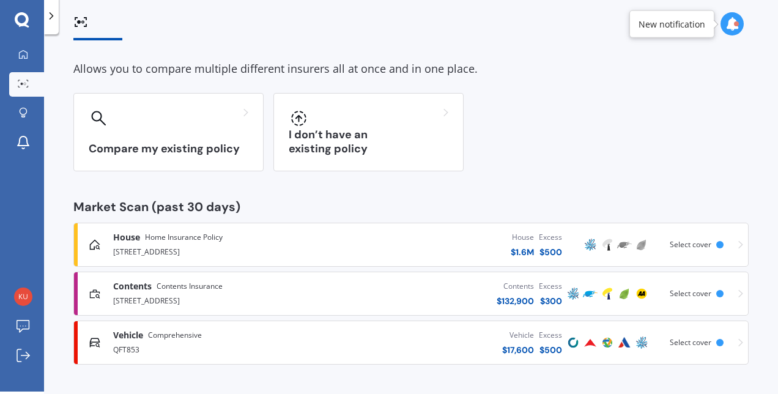
click at [392, 242] on div "House $ 1.6M Excess $ 500" at bounding box center [446, 244] width 238 height 37
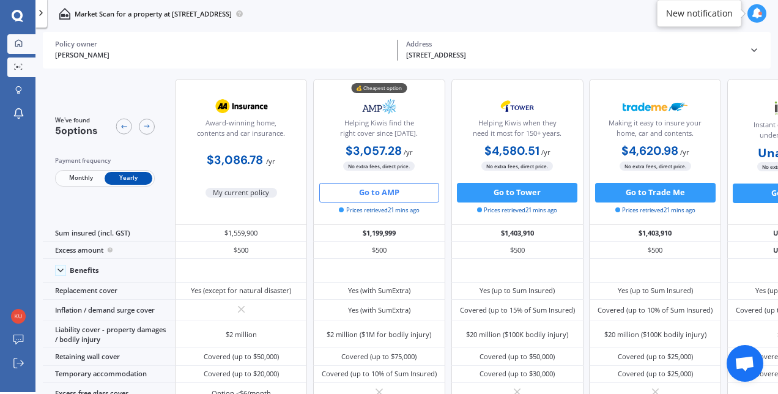
click at [20, 45] on icon at bounding box center [19, 43] width 8 height 8
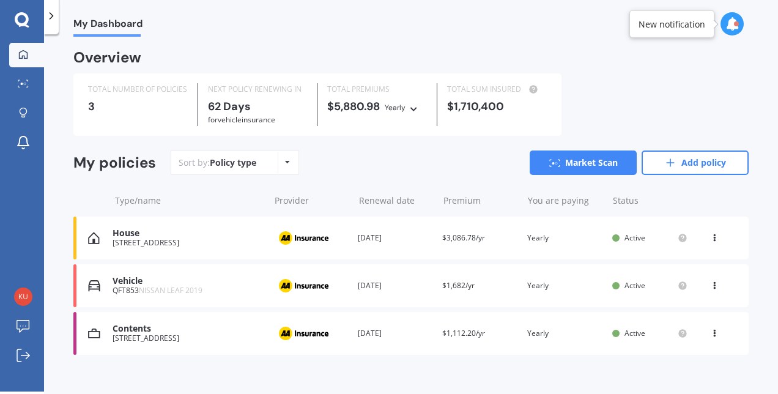
scroll to position [2, 0]
click at [166, 294] on span "NISSAN LEAF 2019" at bounding box center [171, 290] width 64 height 10
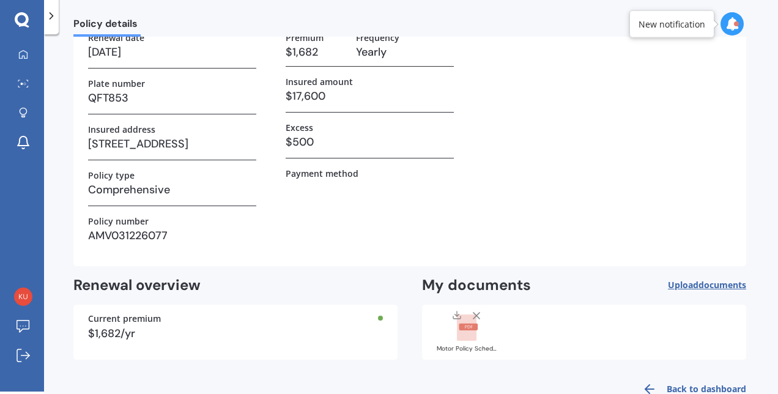
scroll to position [121, 0]
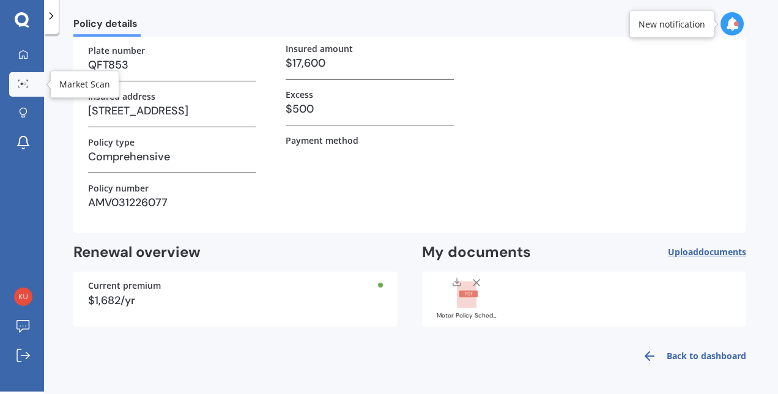
click at [23, 91] on link "Market Scan" at bounding box center [26, 84] width 35 height 24
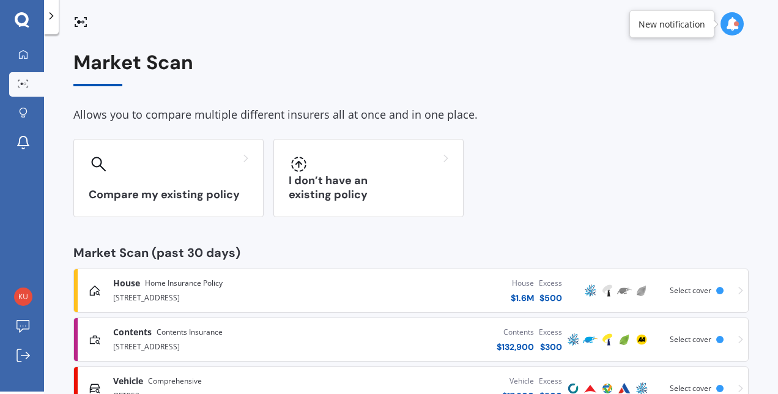
scroll to position [46, 0]
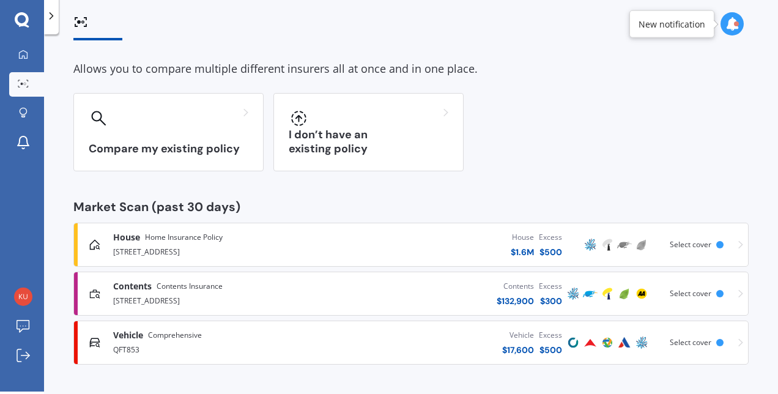
click at [478, 346] on div "Vehicle $ 17,600 Excess $ 500" at bounding box center [446, 342] width 238 height 37
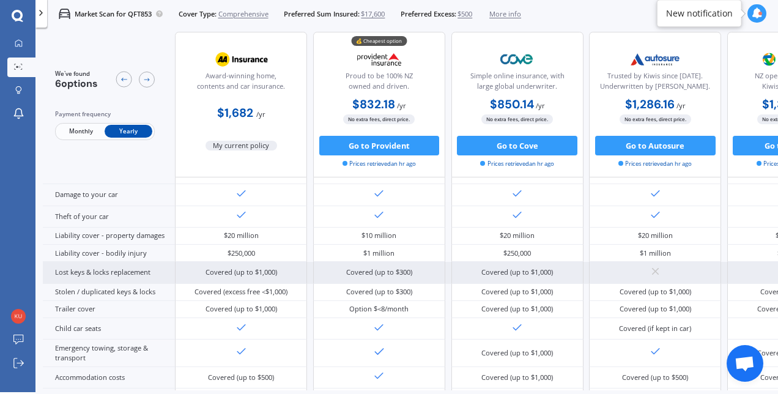
scroll to position [72, 0]
